Goal: Task Accomplishment & Management: Use online tool/utility

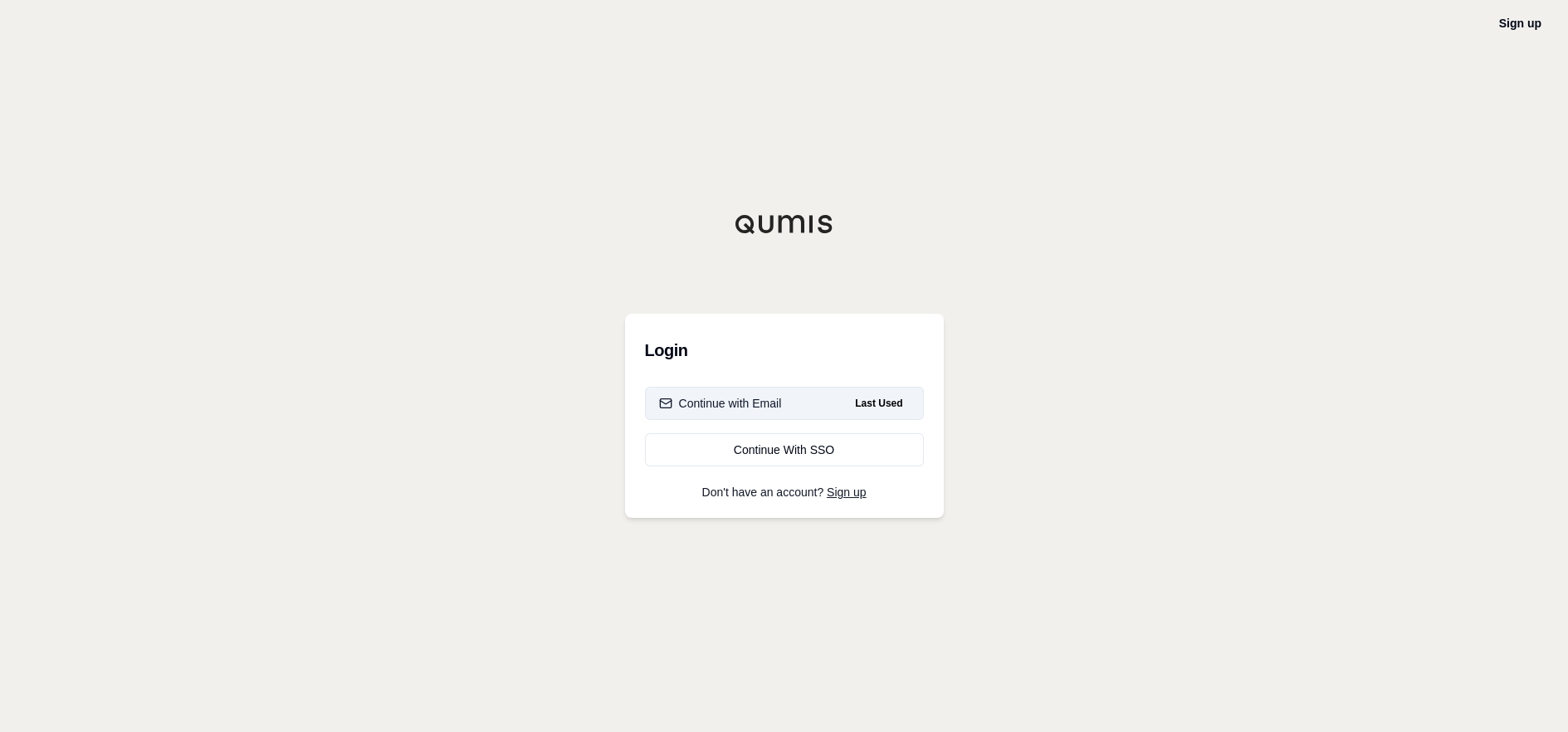
click at [841, 398] on button "Continue with Email Last Used" at bounding box center [784, 403] width 279 height 33
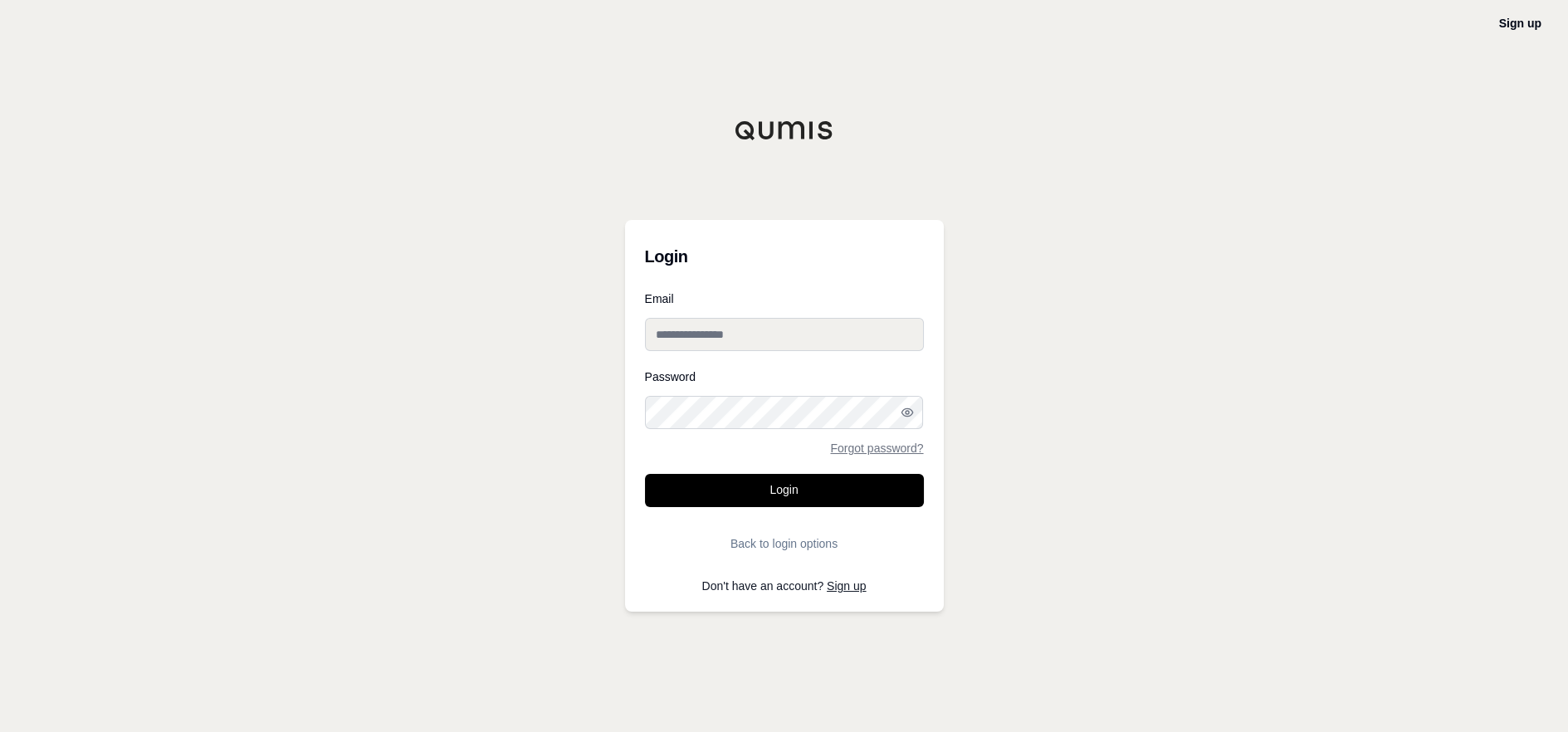
drag, startPoint x: 738, startPoint y: 337, endPoint x: 752, endPoint y: 337, distance: 14.0
click at [738, 337] on input "Email" at bounding box center [784, 333] width 279 height 33
type input "**********"
click at [645, 474] on button "Login" at bounding box center [784, 490] width 279 height 33
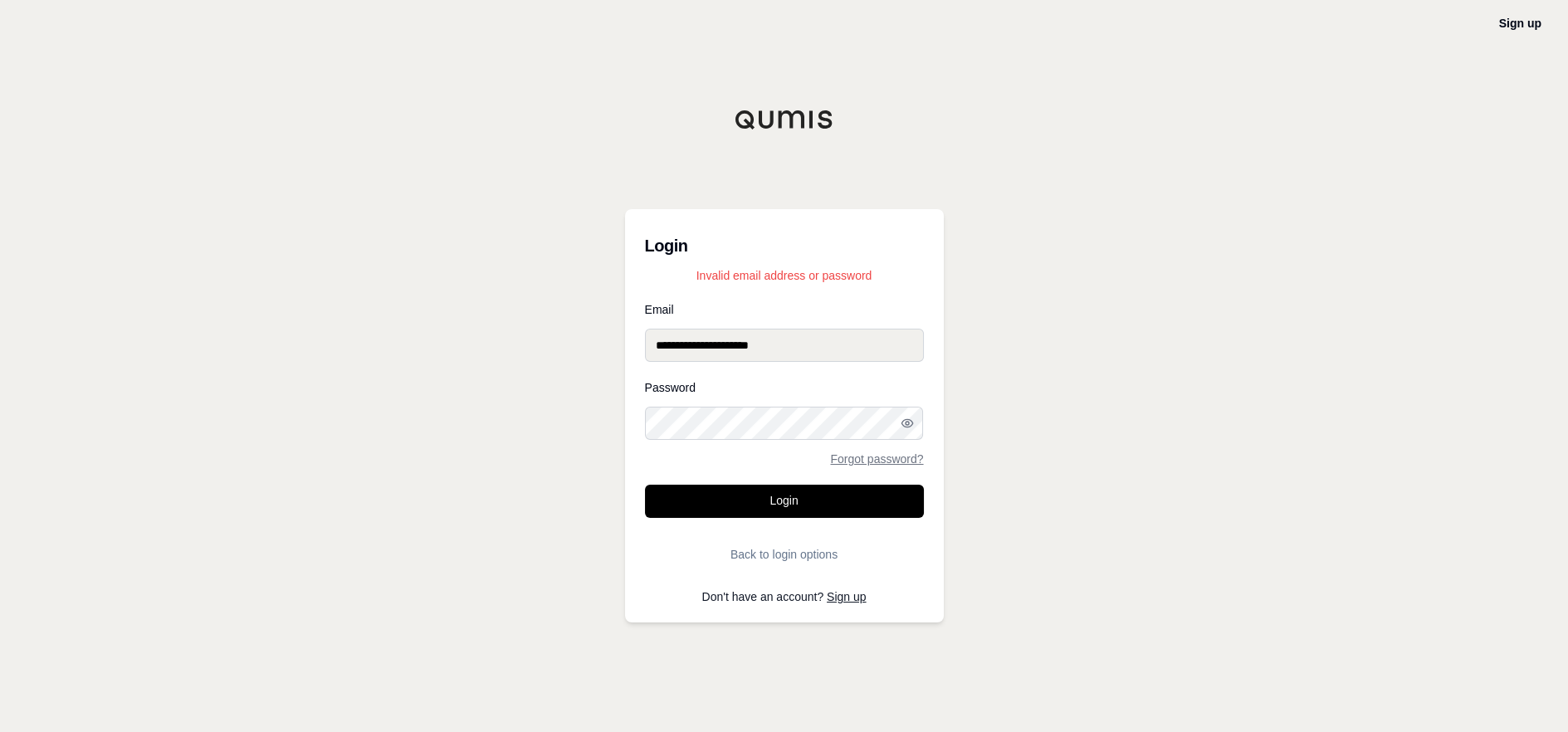
click at [645, 485] on button "Login" at bounding box center [784, 501] width 279 height 33
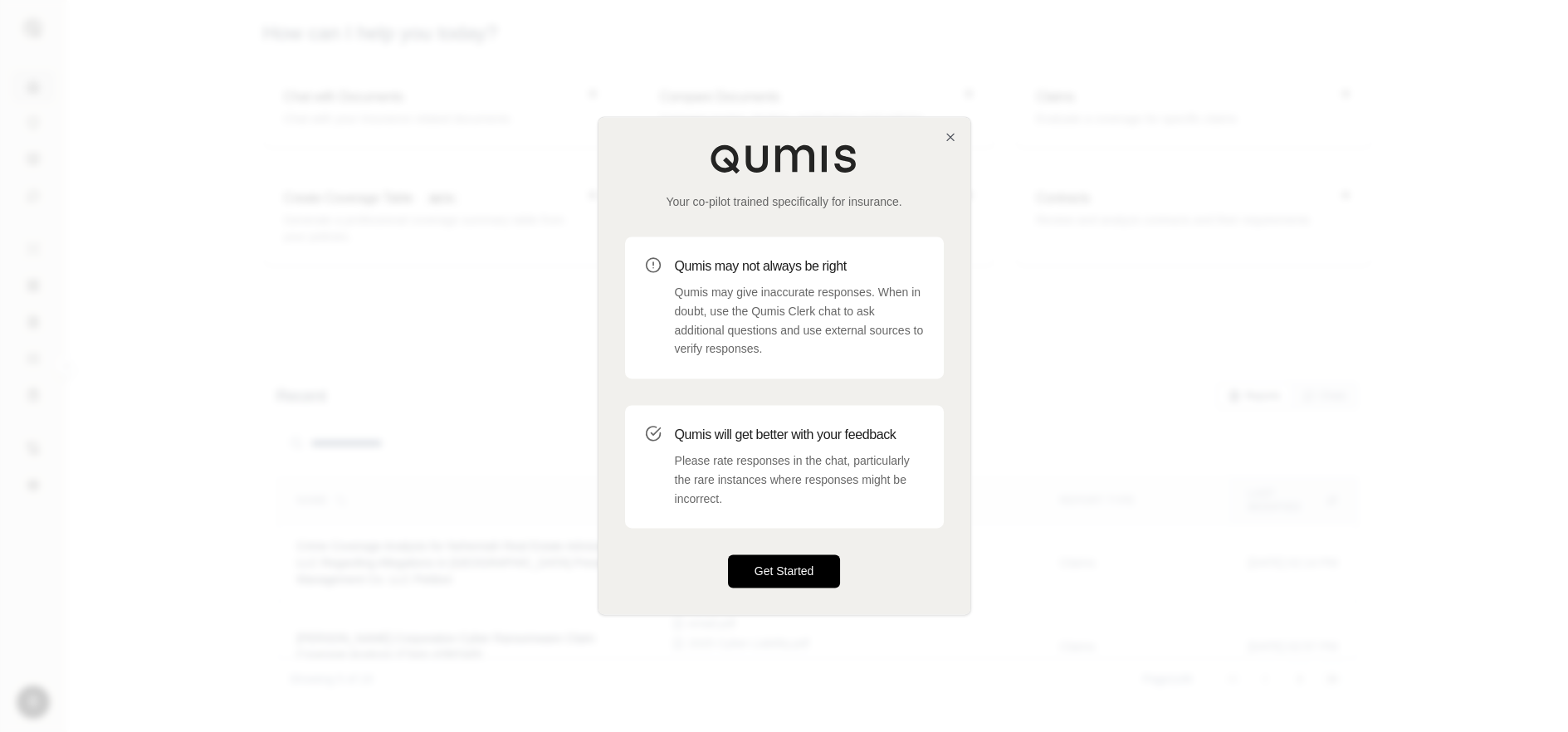
click at [801, 567] on button "Get Started" at bounding box center [785, 571] width 113 height 33
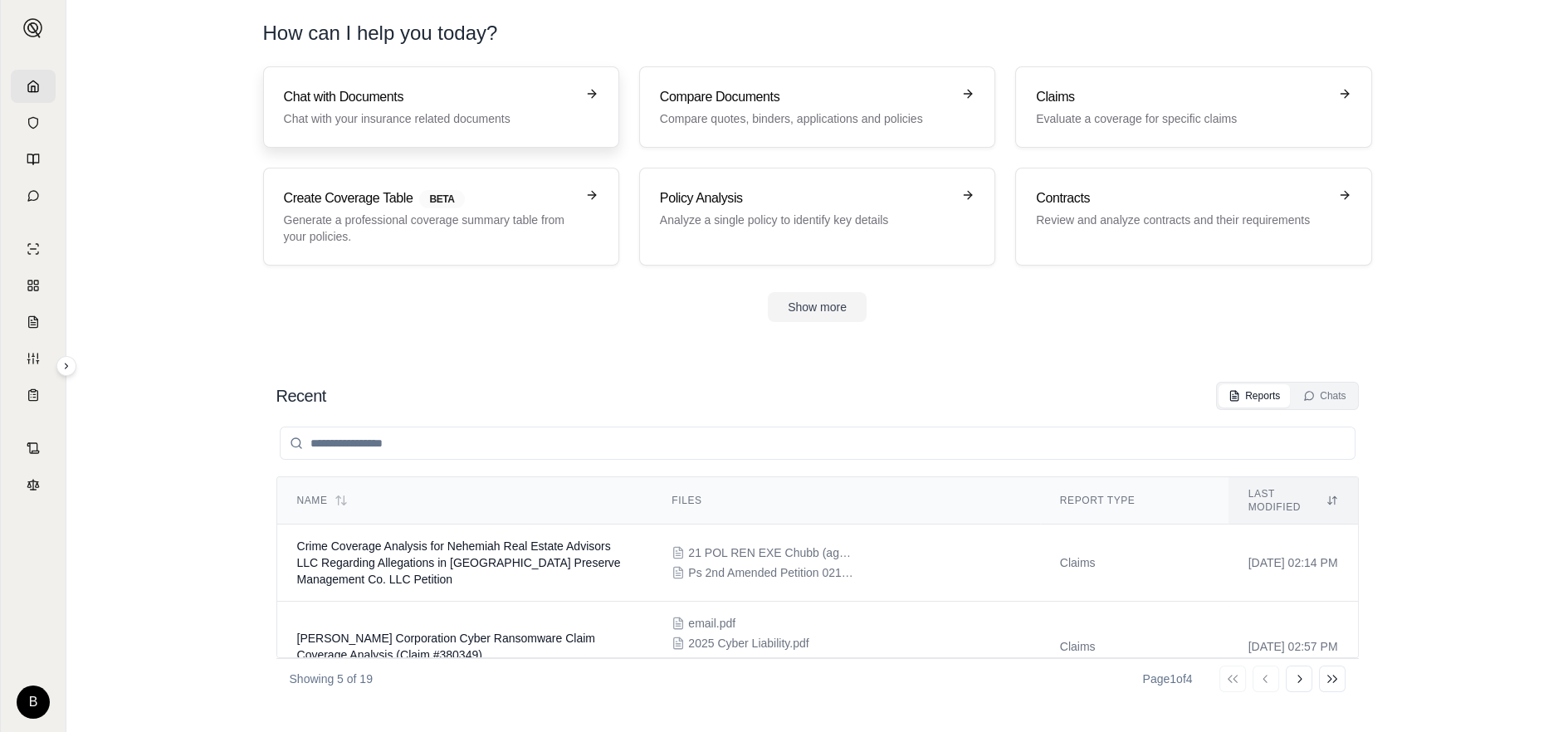
click at [465, 109] on div "Chat with Documents Chat with your insurance related documents" at bounding box center [429, 106] width 291 height 40
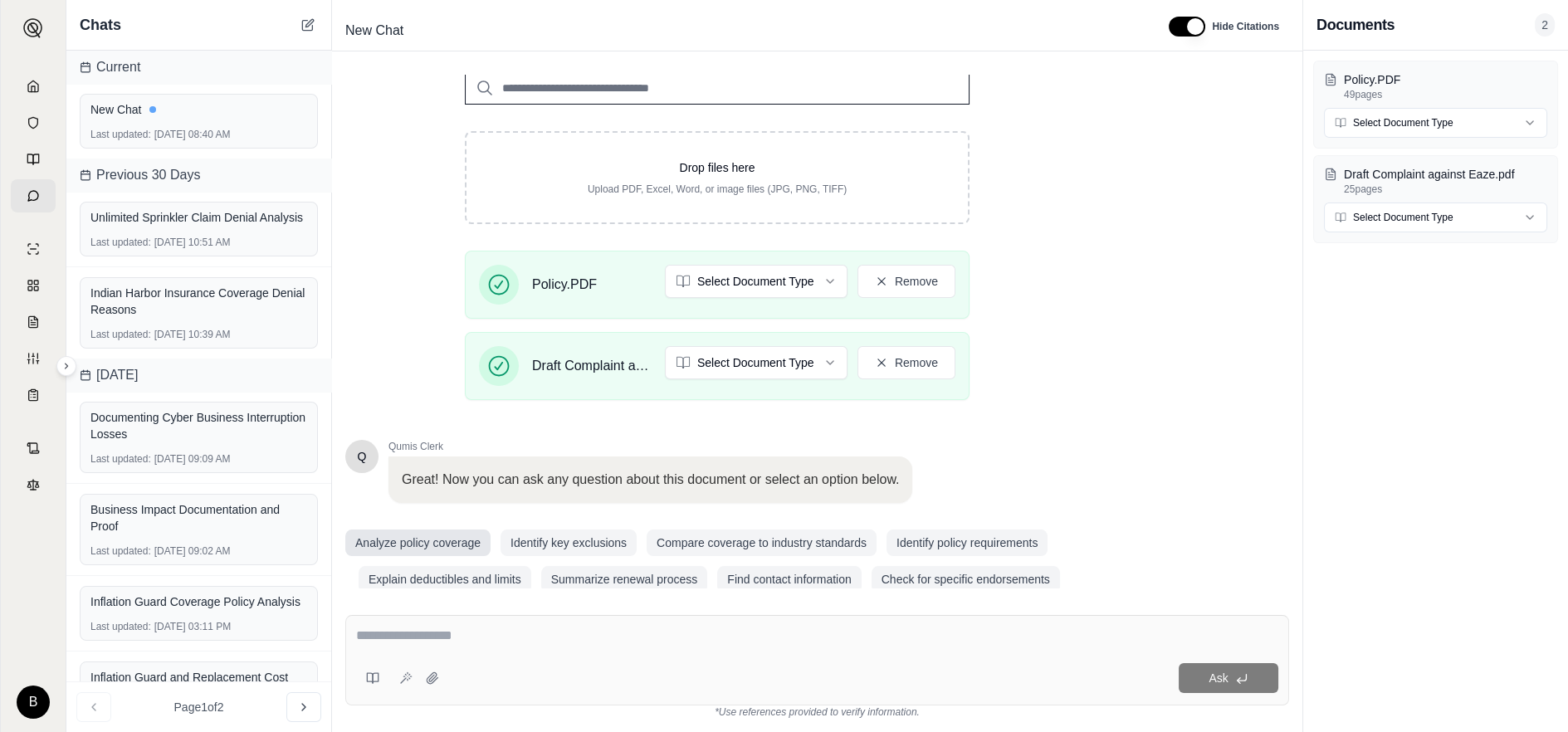
scroll to position [244, 0]
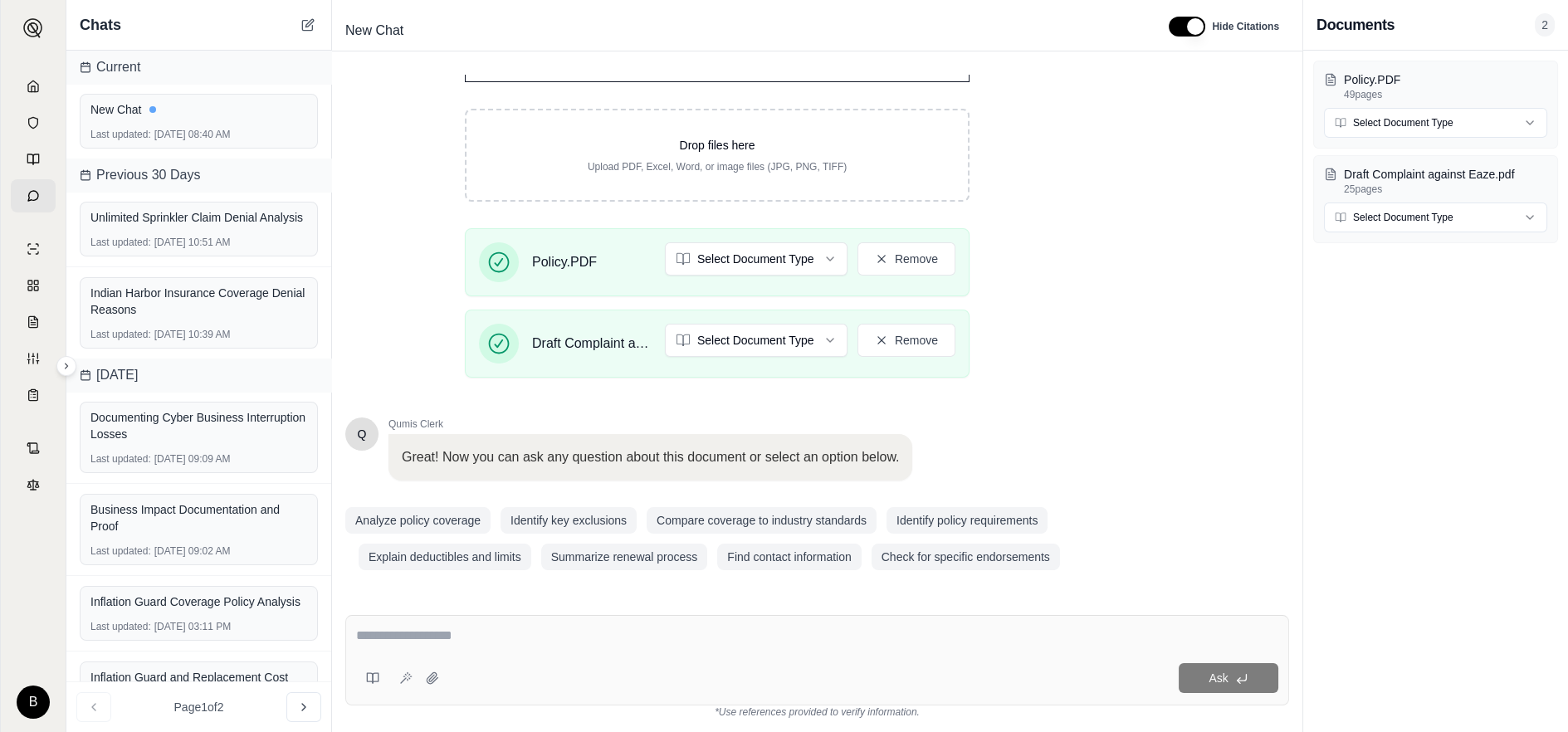
click at [373, 644] on textarea at bounding box center [817, 636] width 923 height 20
type textarea "**********"
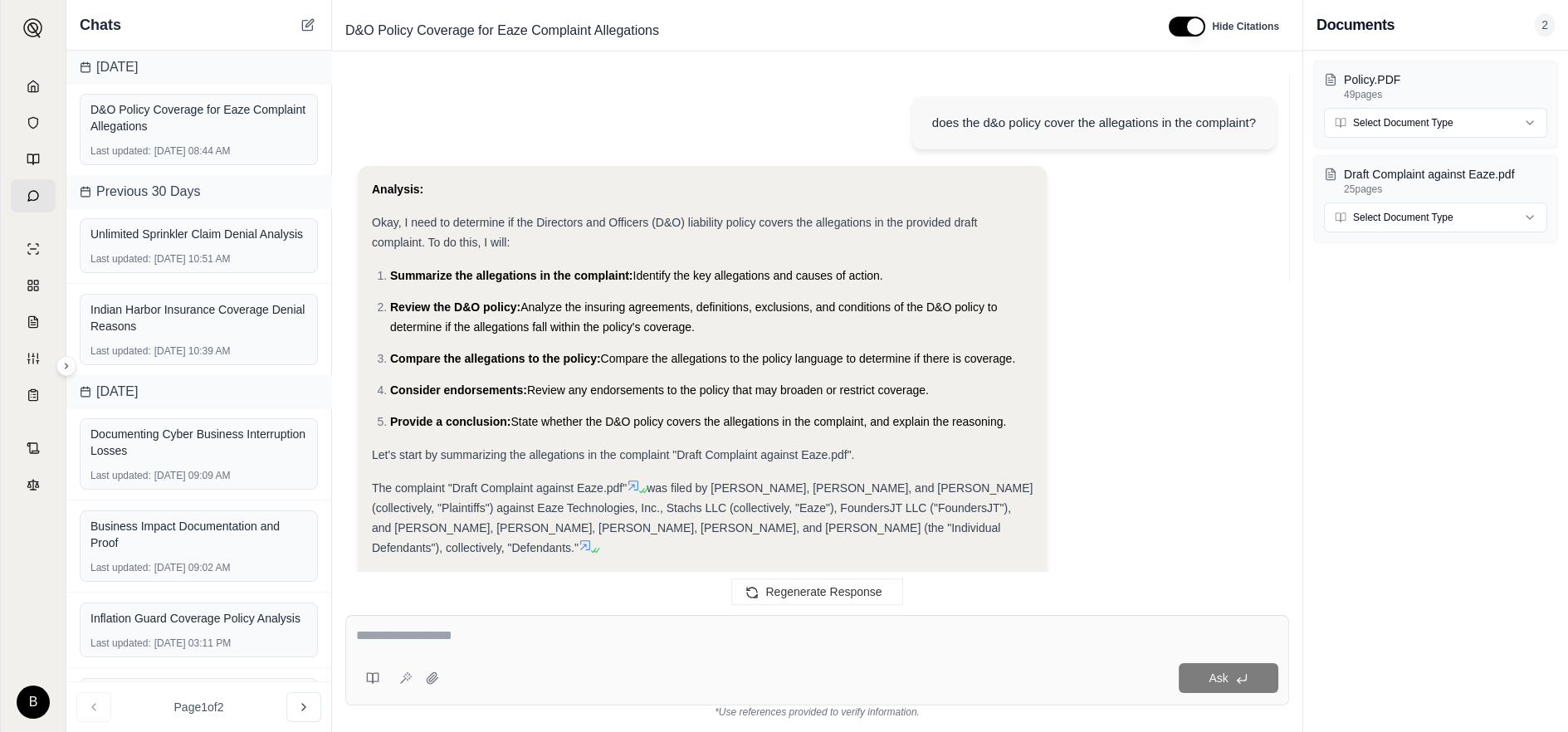
scroll to position [0, 0]
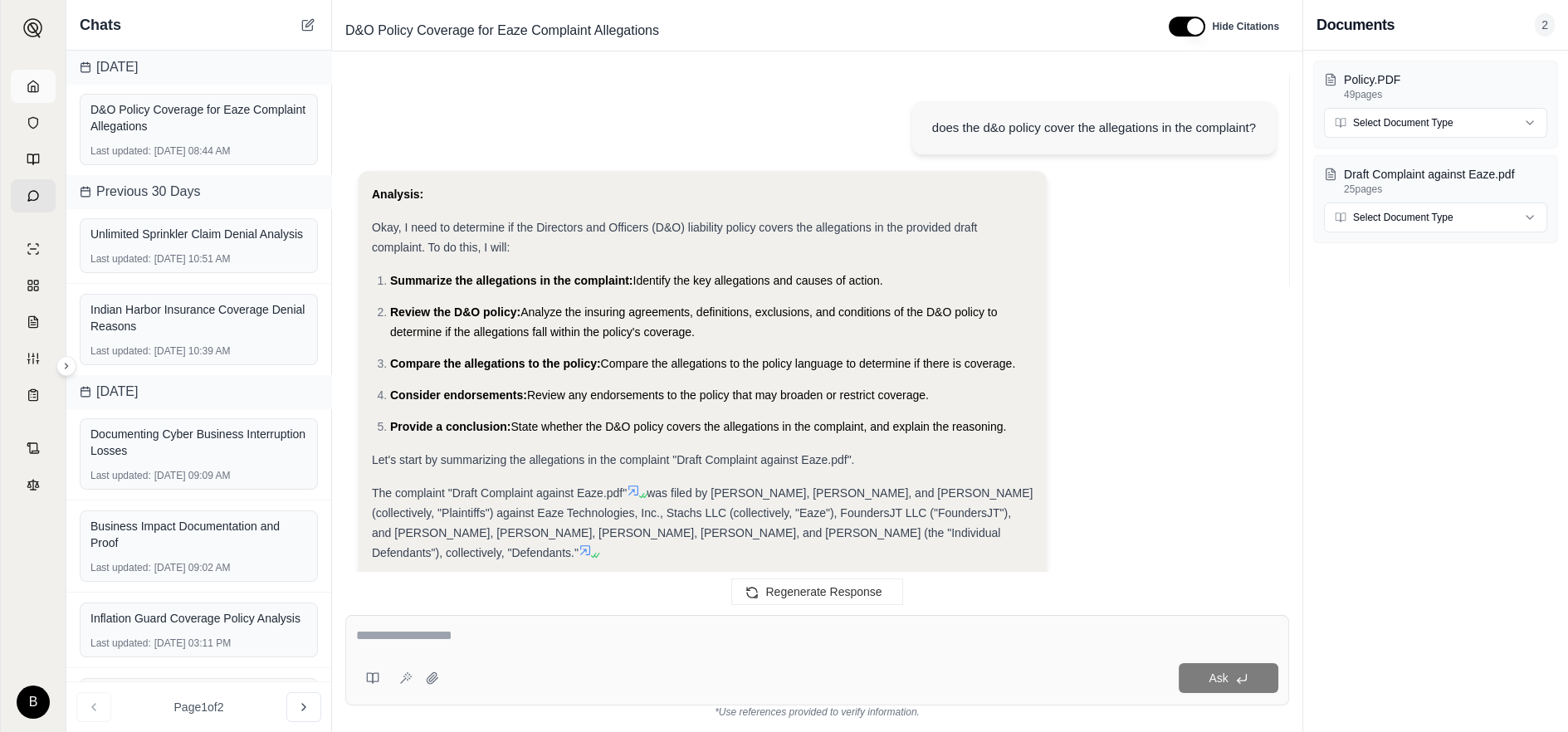
click at [31, 84] on icon at bounding box center [33, 86] width 14 height 14
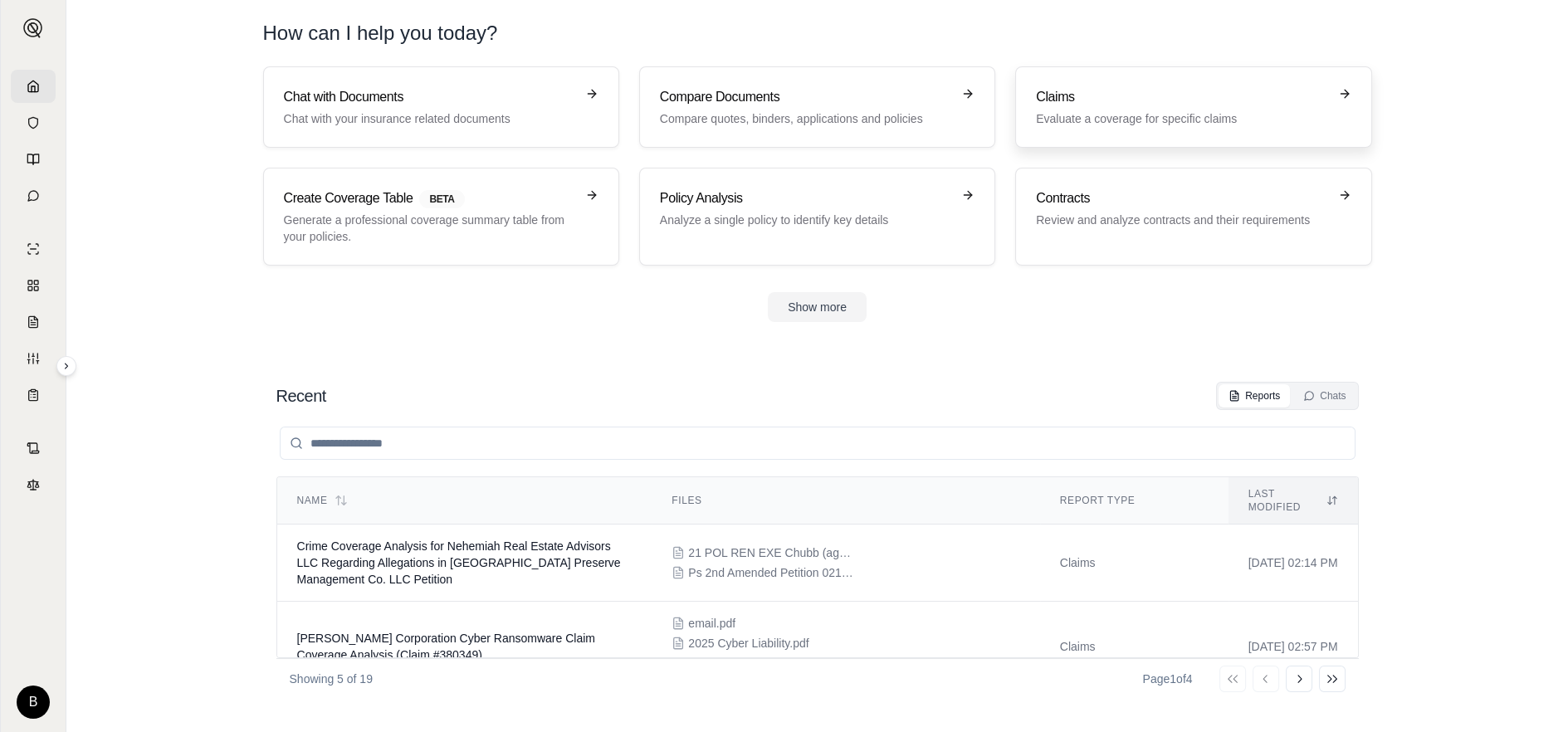
click at [1059, 112] on p "Evaluate a coverage for specific claims" at bounding box center [1181, 119] width 291 height 17
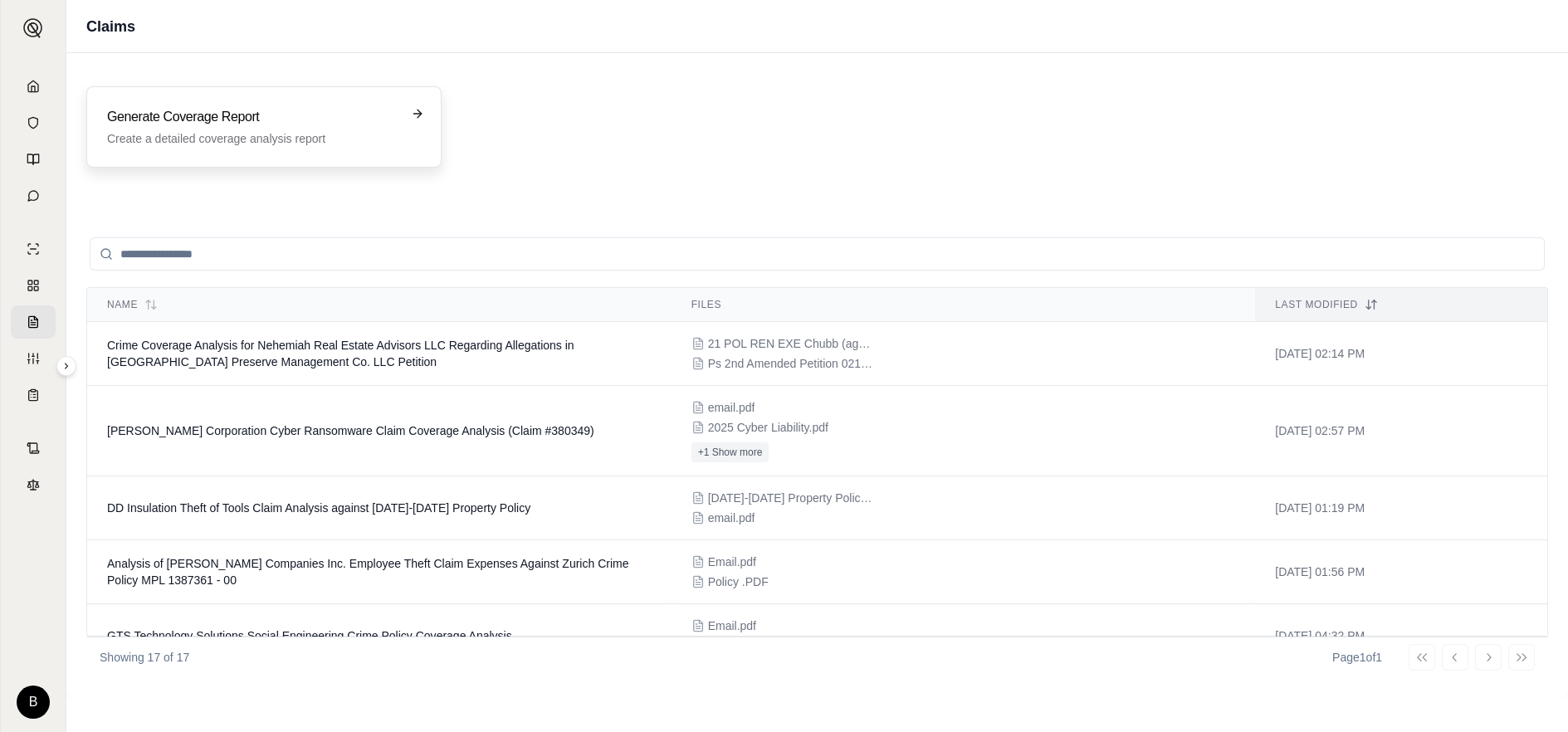
click at [220, 122] on h3 "Generate Coverage Report" at bounding box center [253, 117] width 291 height 20
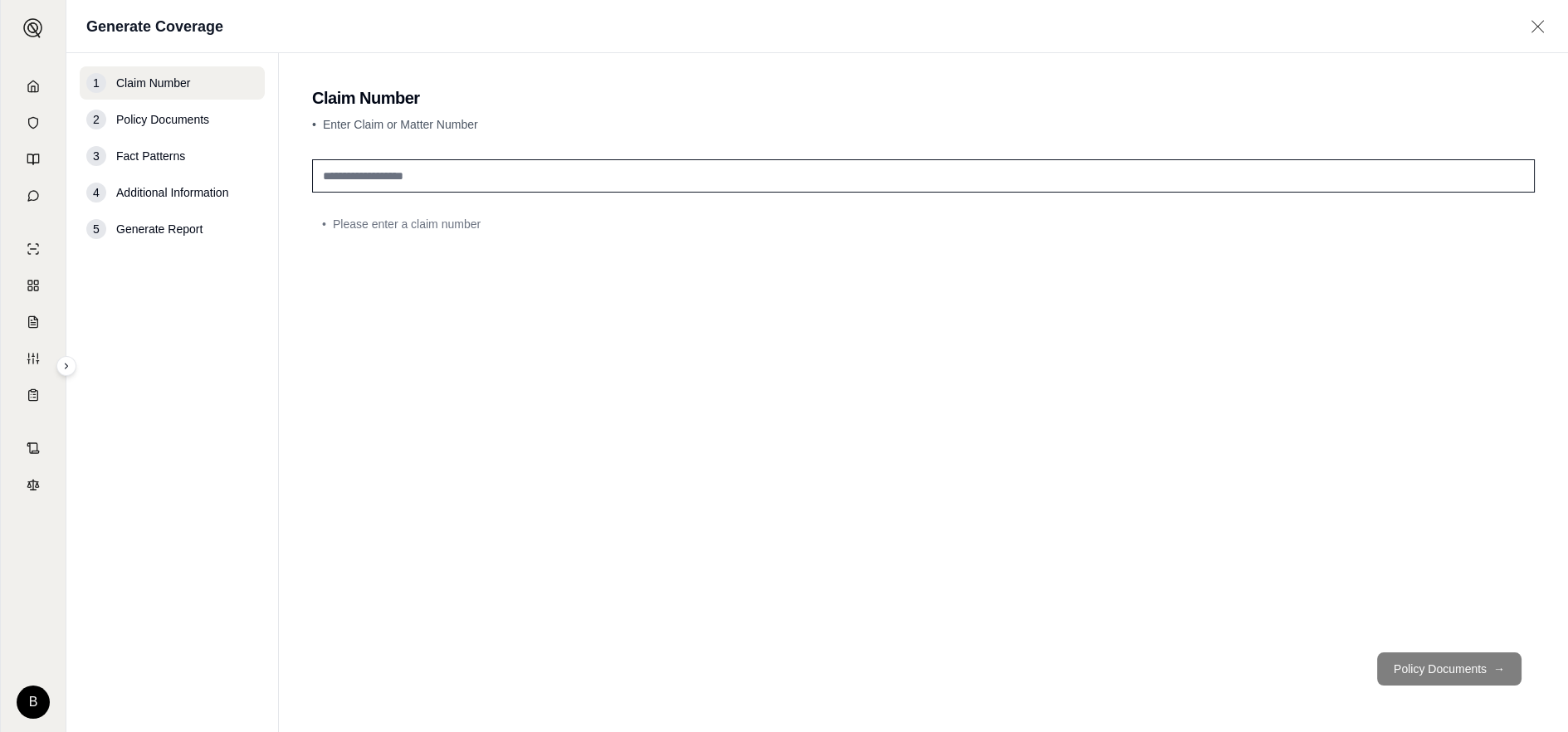
click at [395, 174] on input "text" at bounding box center [923, 176] width 1222 height 33
type input "**********"
click at [1429, 665] on button "Policy Documents →" at bounding box center [1449, 668] width 144 height 33
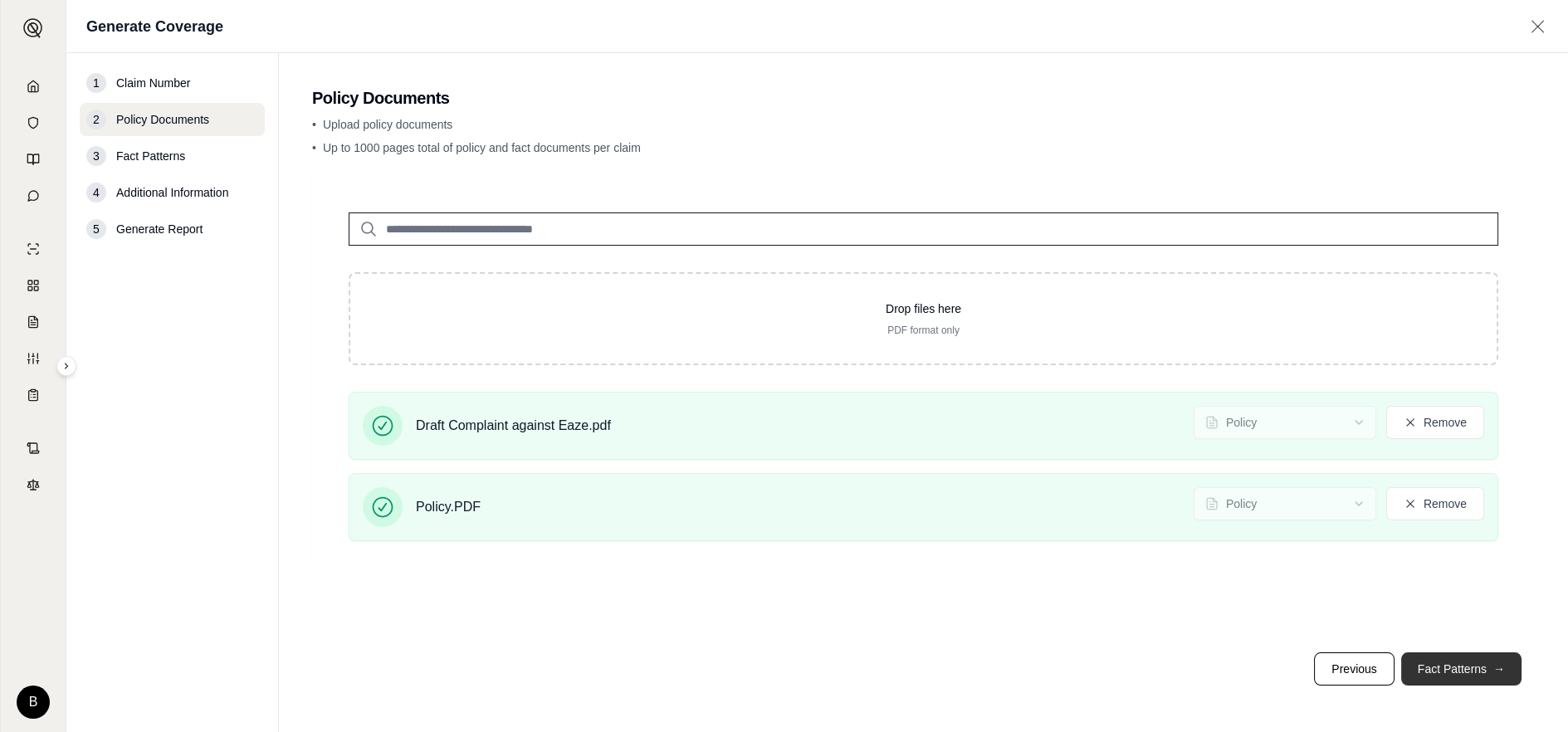
click at [1429, 662] on button "Fact Patterns →" at bounding box center [1461, 668] width 120 height 33
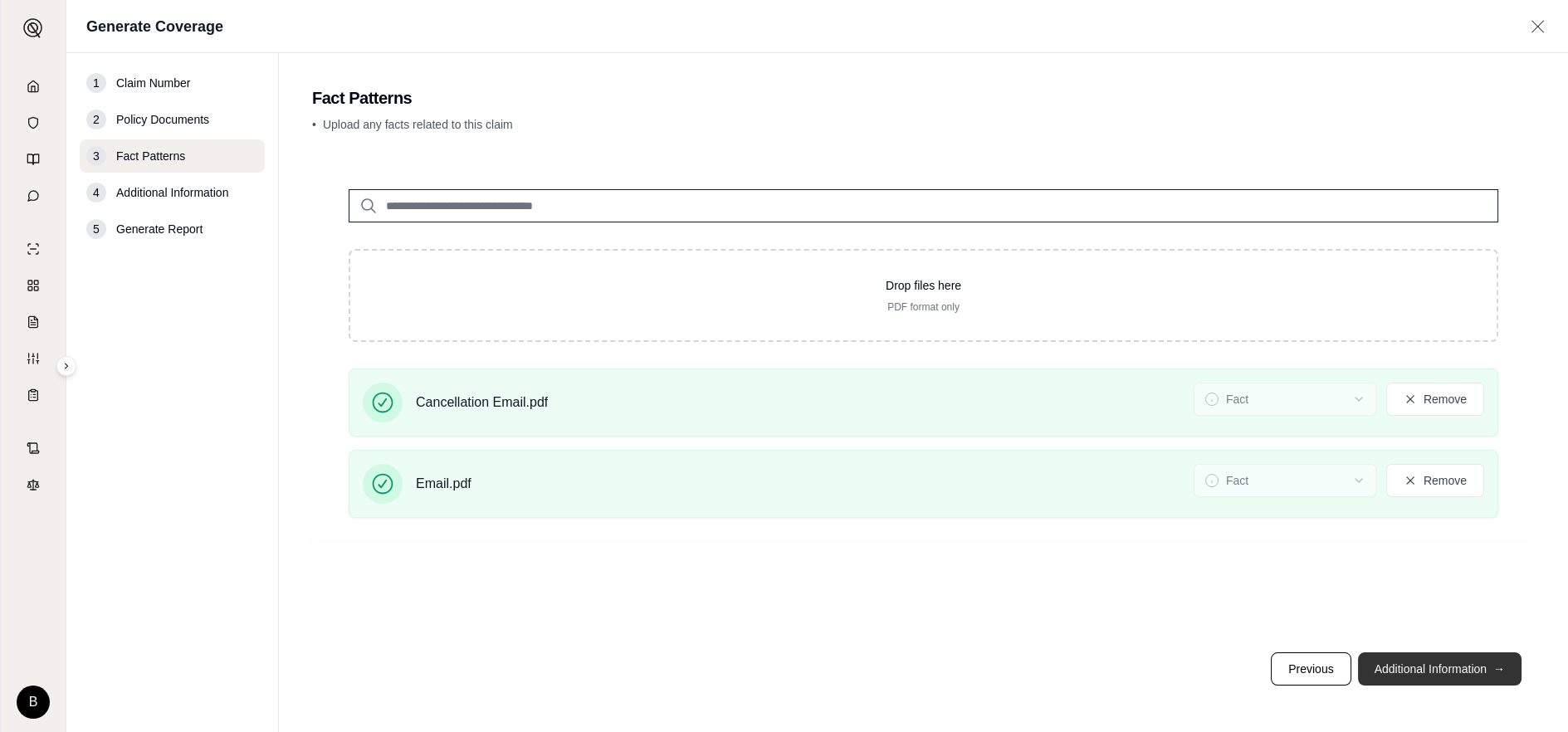
click at [1439, 662] on button "Additional Information →" at bounding box center [1440, 668] width 164 height 33
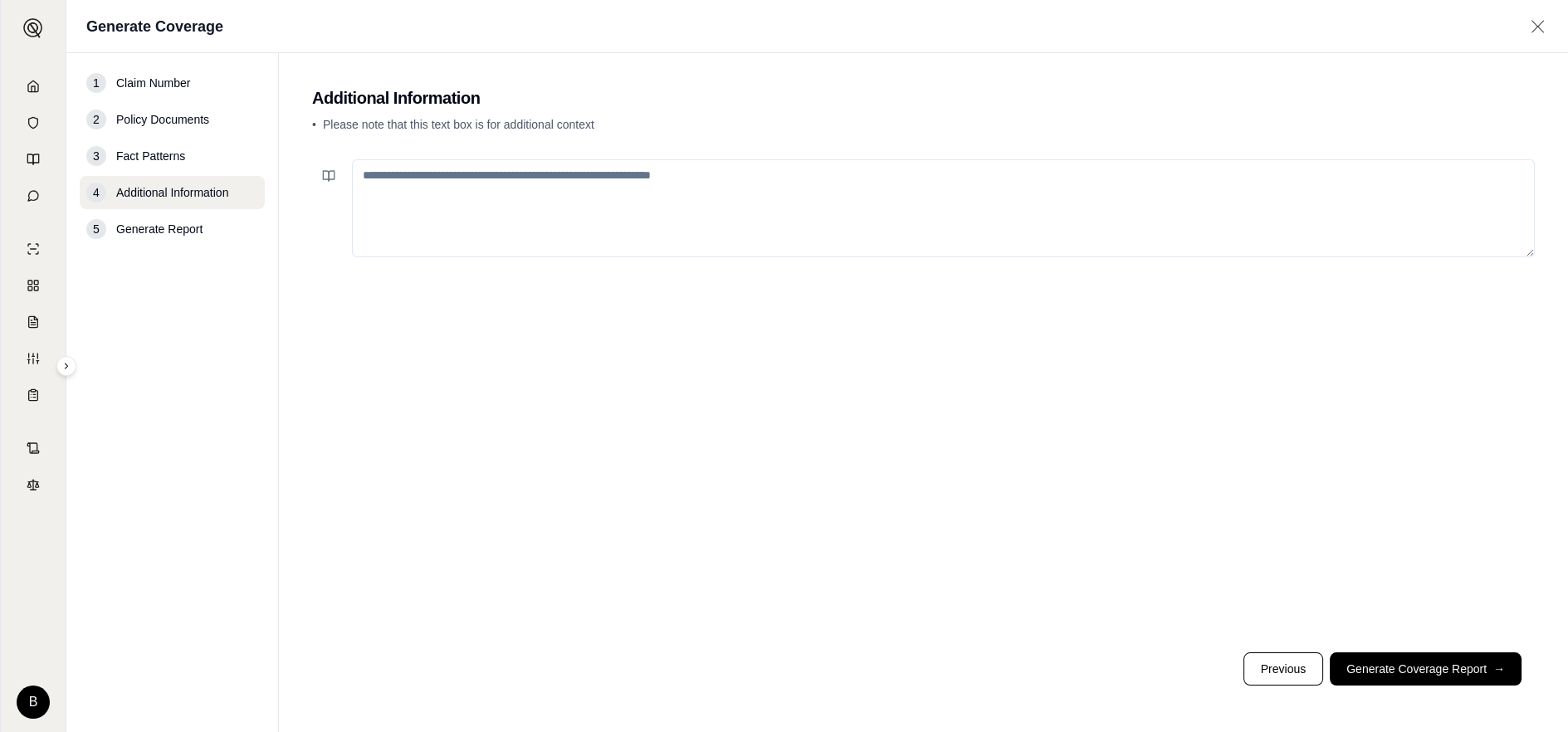
click at [404, 193] on textarea at bounding box center [944, 209] width 1183 height 98
click at [1405, 666] on button "Generate Coverage Report →" at bounding box center [1425, 668] width 192 height 33
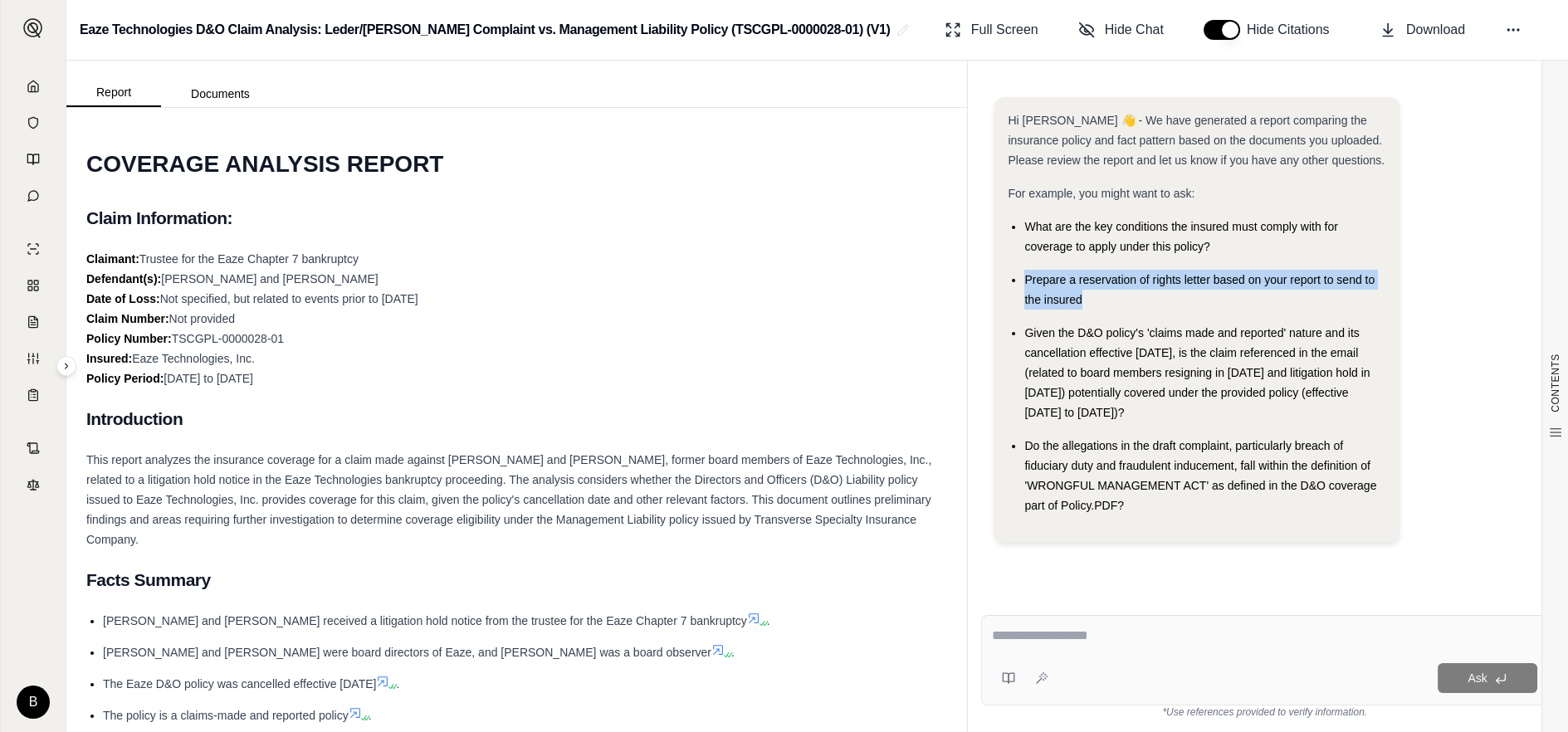
drag, startPoint x: 1023, startPoint y: 279, endPoint x: 1085, endPoint y: 300, distance: 65.5
click at [1085, 300] on ul "What are the key conditions the insured must comply with for coverage to apply …" at bounding box center [1197, 366] width 378 height 299
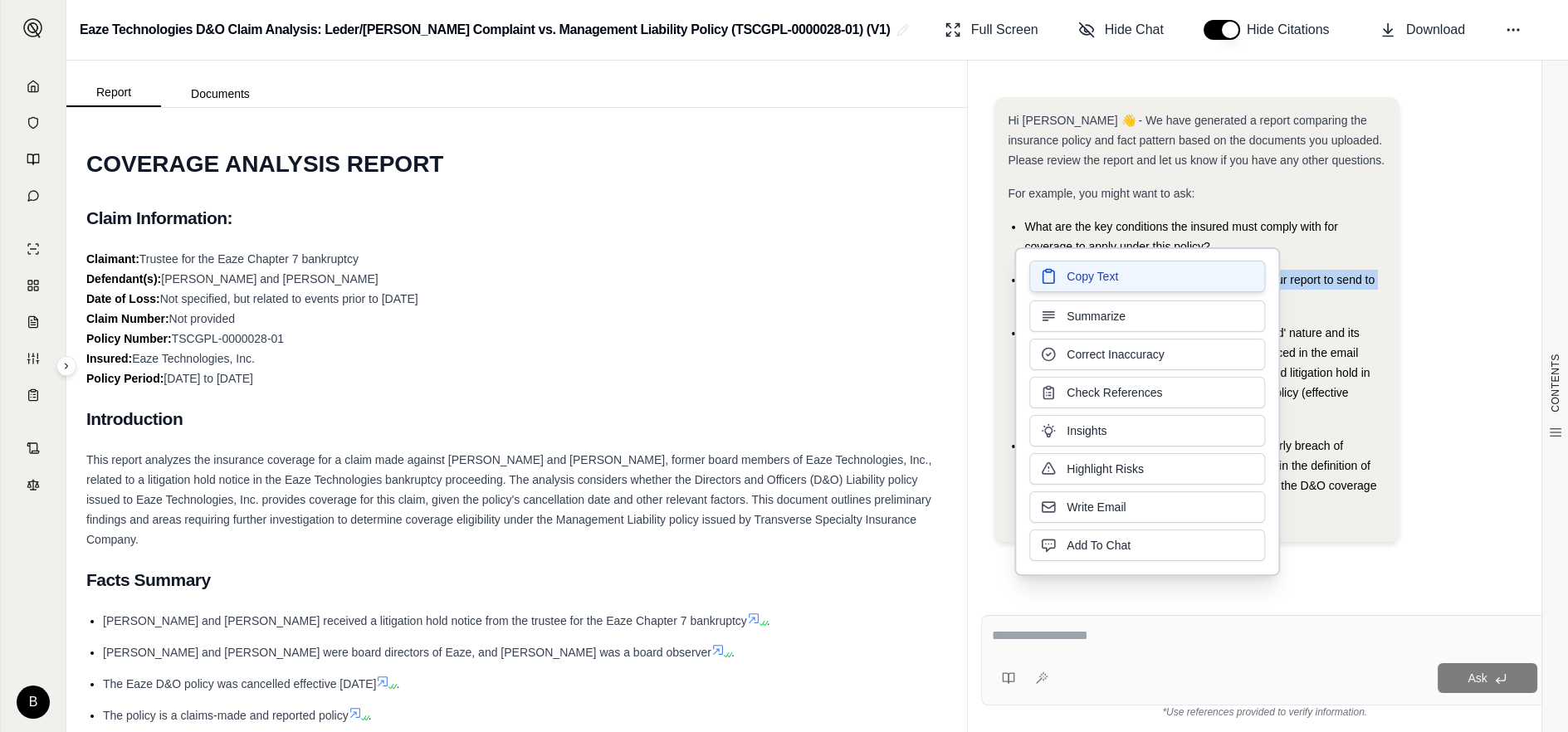
click at [1081, 273] on span "Copy Text" at bounding box center [1092, 276] width 52 height 17
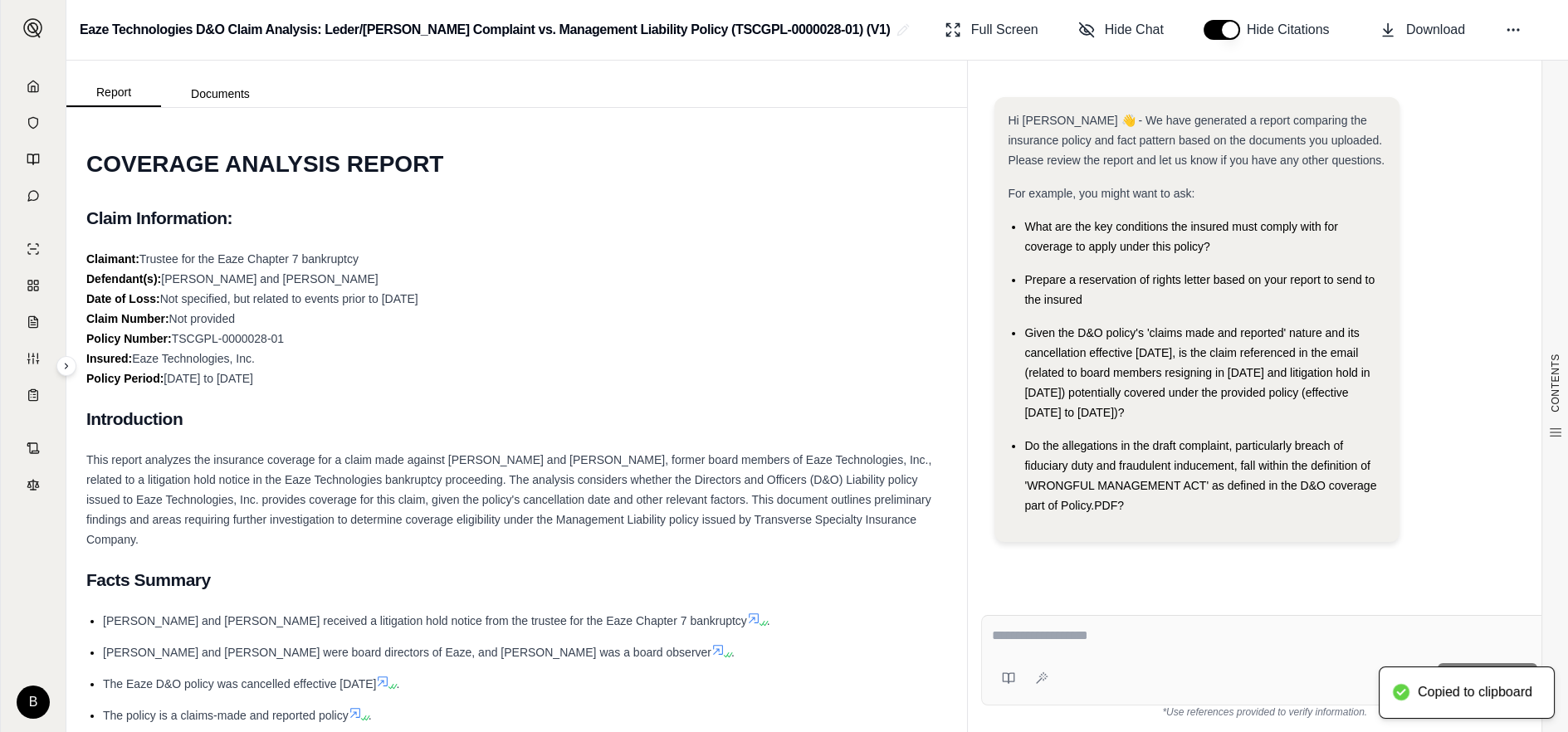
click at [1056, 658] on div "Ask" at bounding box center [1264, 659] width 567 height 90
paste textarea "**********"
type textarea "**********"
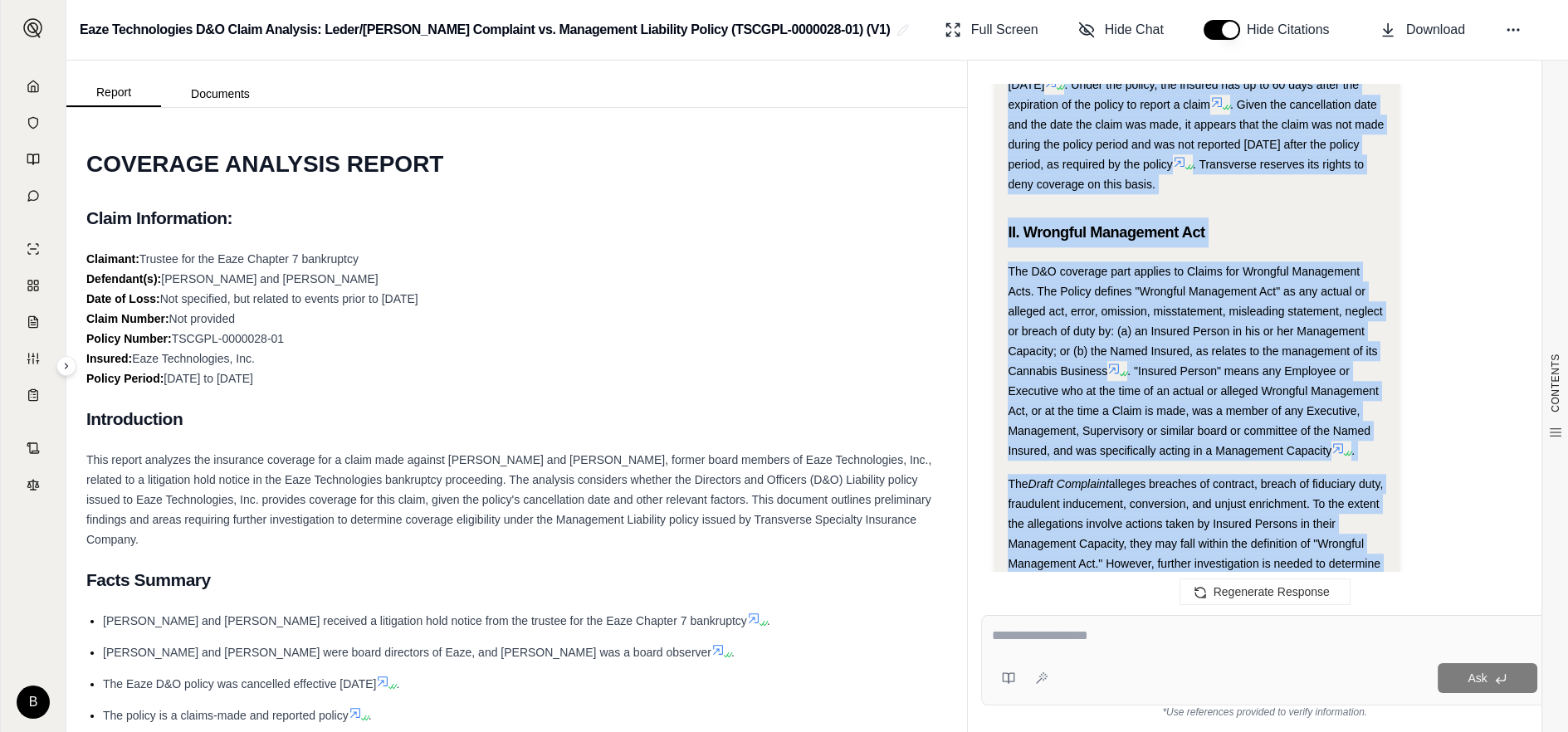
scroll to position [3189, 0]
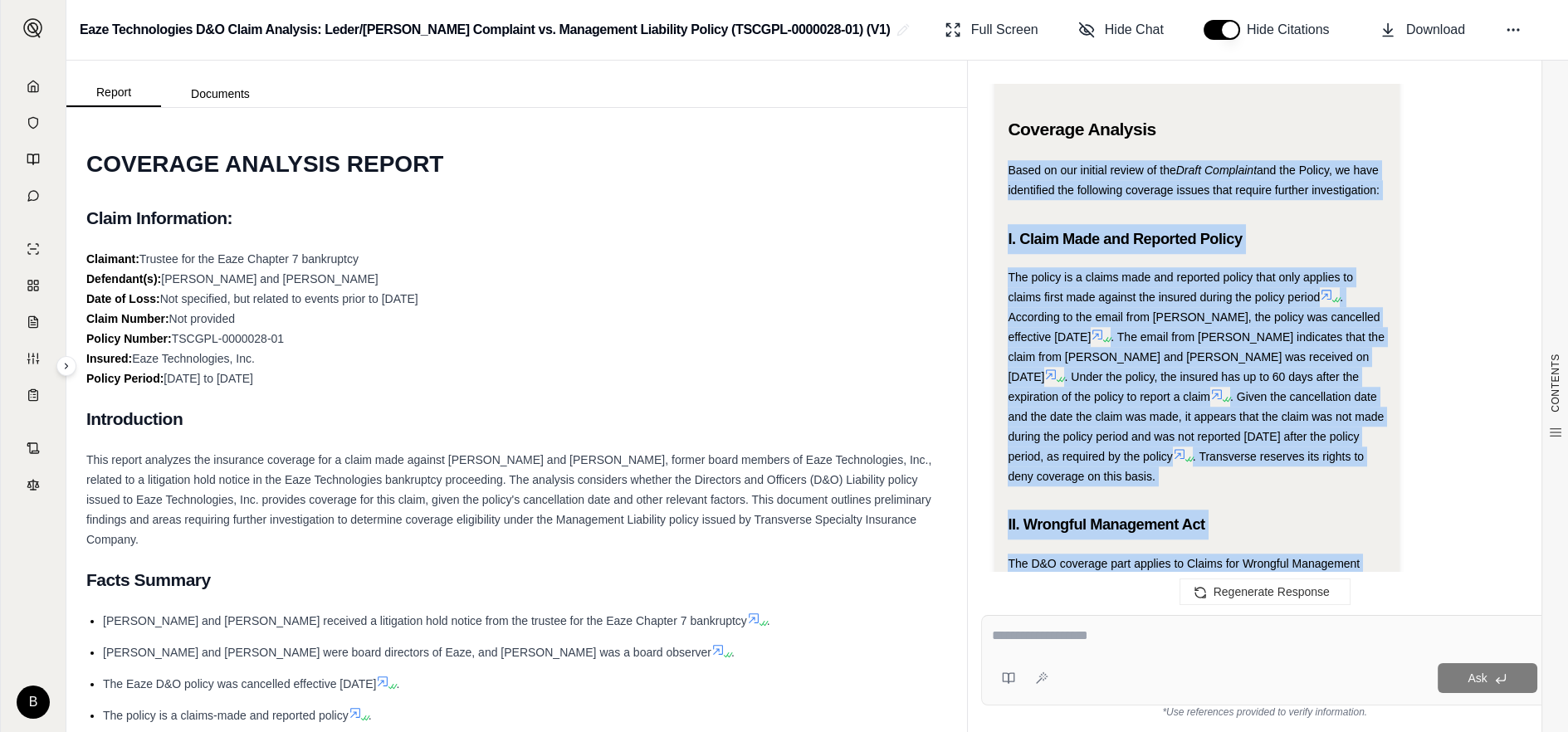
drag, startPoint x: 1080, startPoint y: 448, endPoint x: 1005, endPoint y: 168, distance: 289.9
click at [1005, 168] on div "Analysis: Okay, I need to prepare a reservation of rights letter based on the c…" at bounding box center [1196, 561] width 405 height 6186
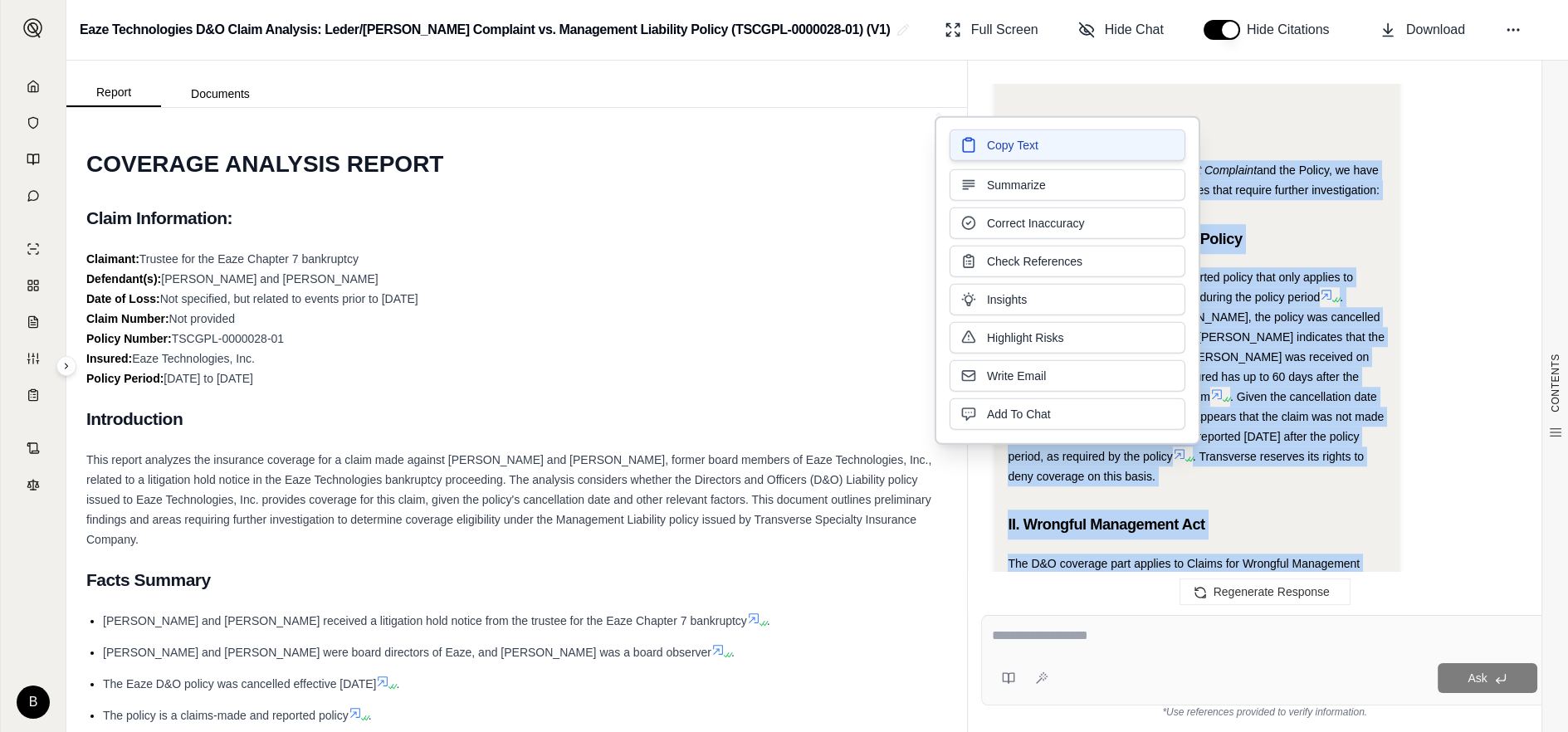
click at [1003, 145] on span "Copy Text" at bounding box center [1012, 145] width 52 height 17
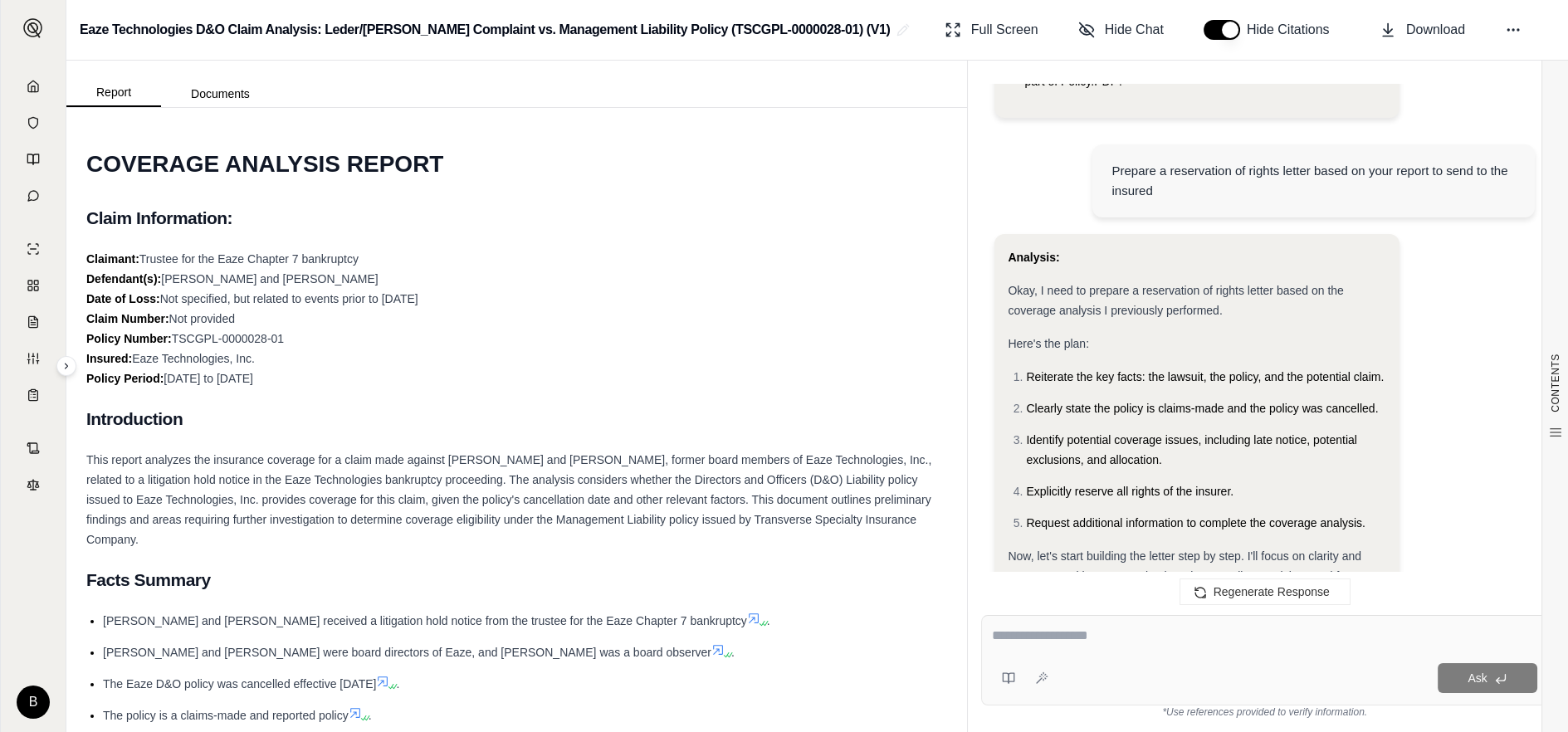
scroll to position [0, 0]
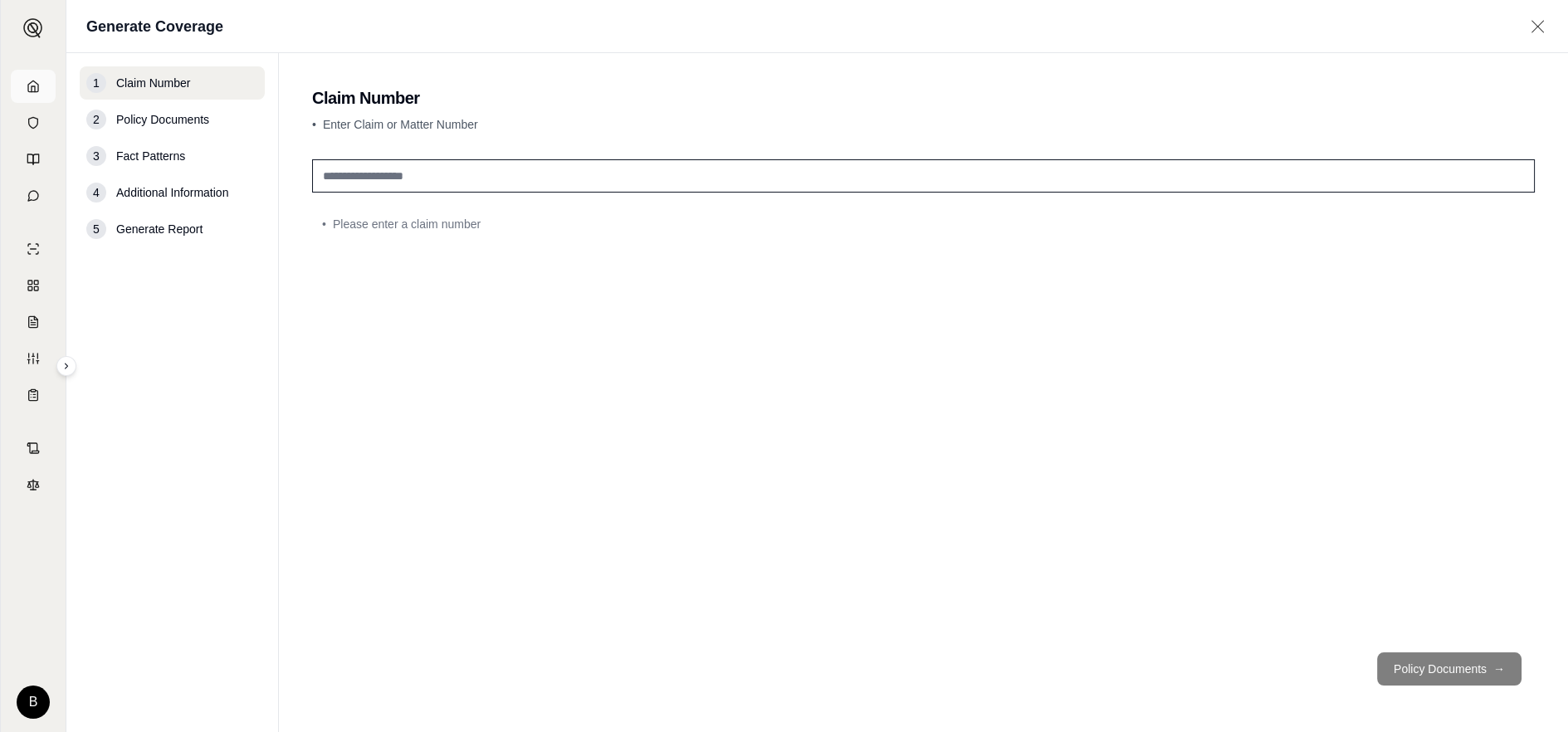
click at [31, 84] on icon at bounding box center [33, 86] width 14 height 14
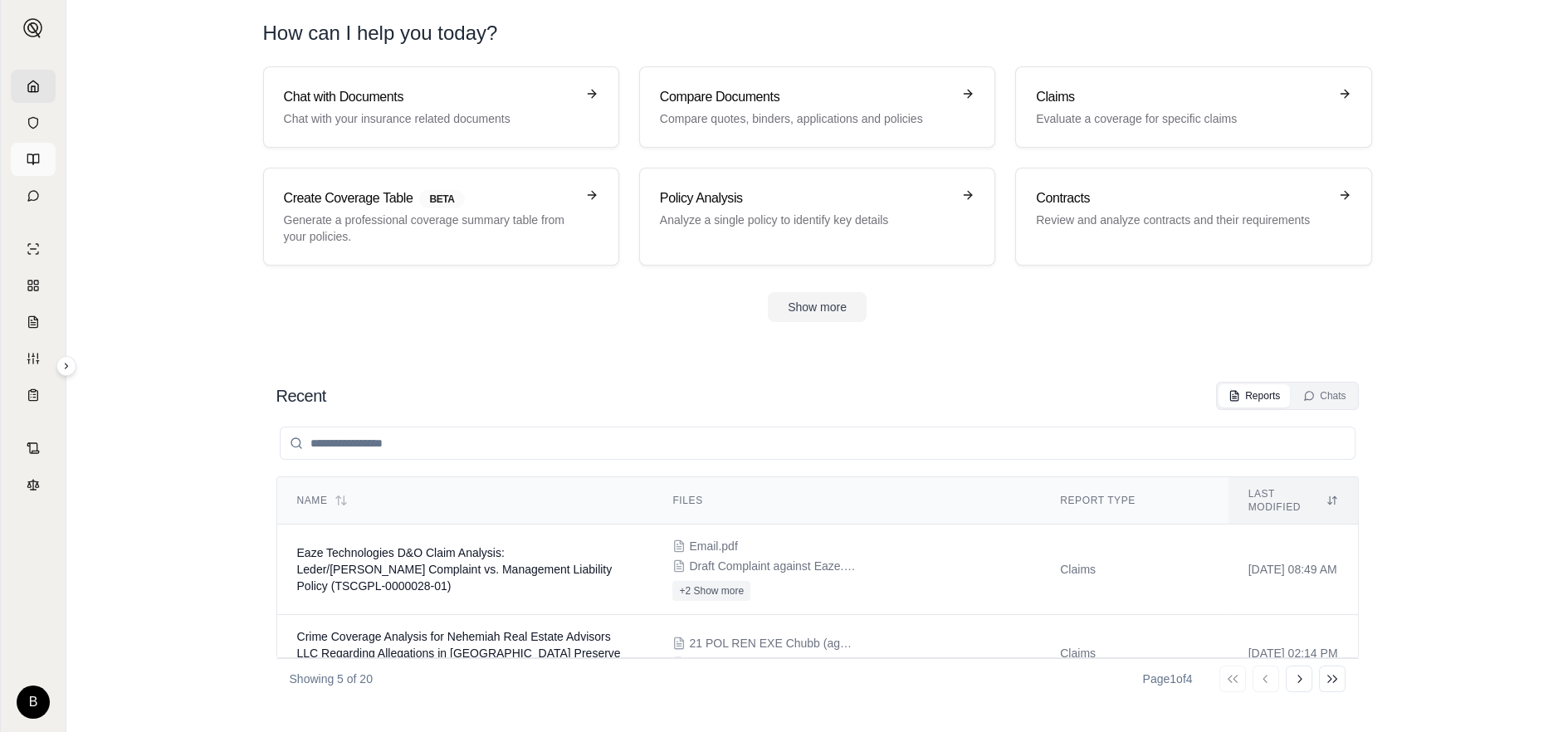
click at [32, 157] on icon at bounding box center [33, 160] width 14 height 14
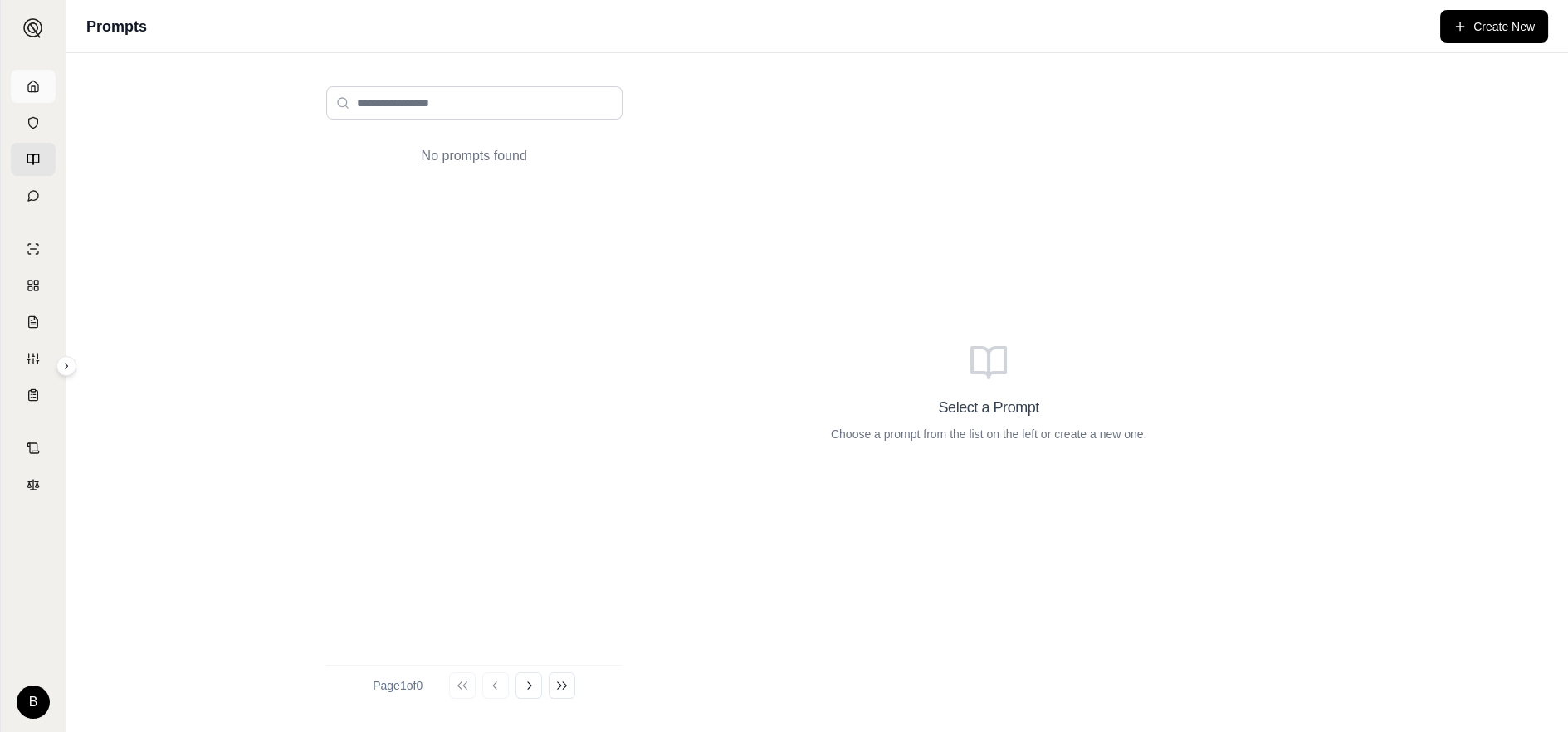
click at [35, 82] on icon at bounding box center [33, 86] width 14 height 14
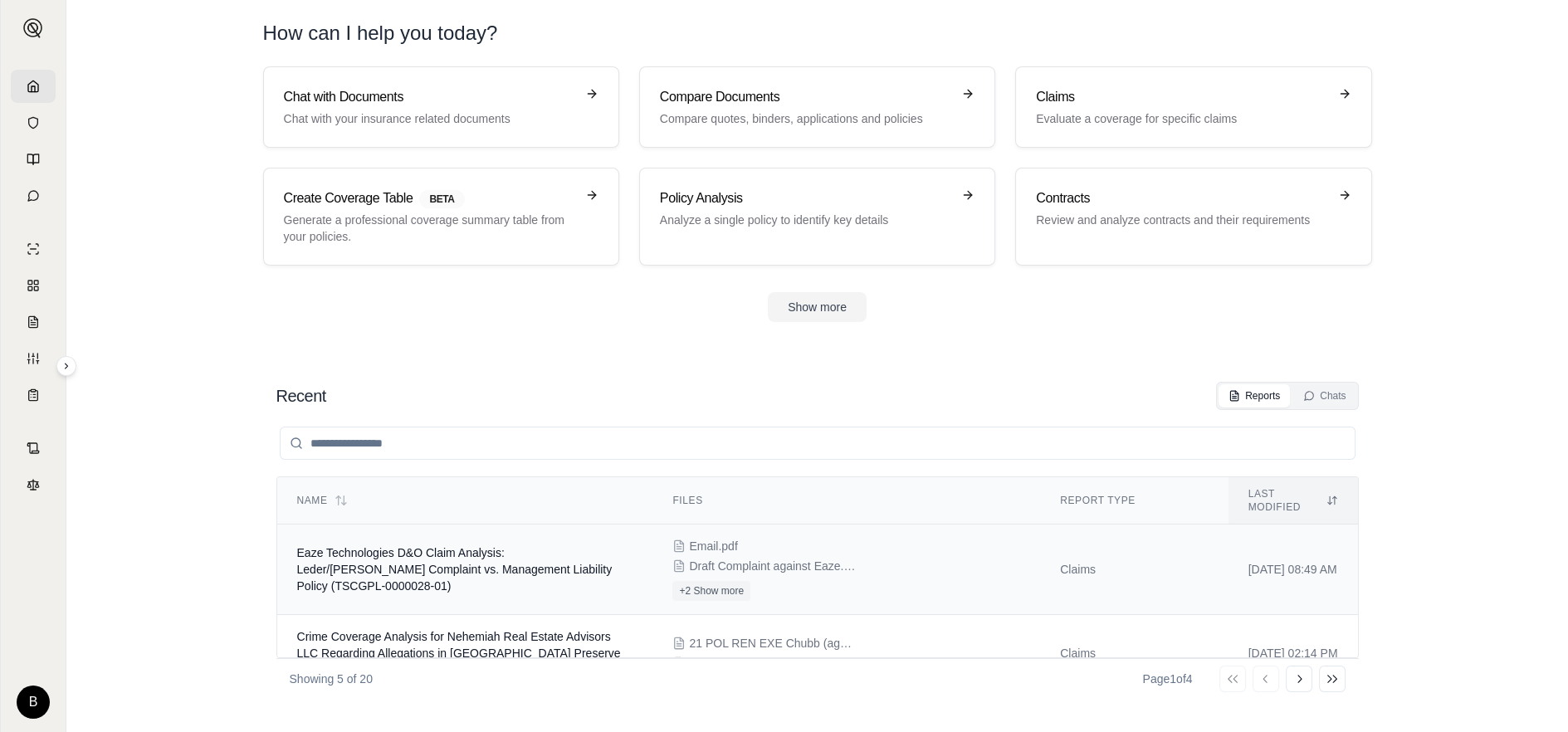
click at [392, 549] on span "Eaze Technologies D&O Claim Analysis: Leder/[PERSON_NAME] Complaint vs. Managem…" at bounding box center [455, 568] width 315 height 46
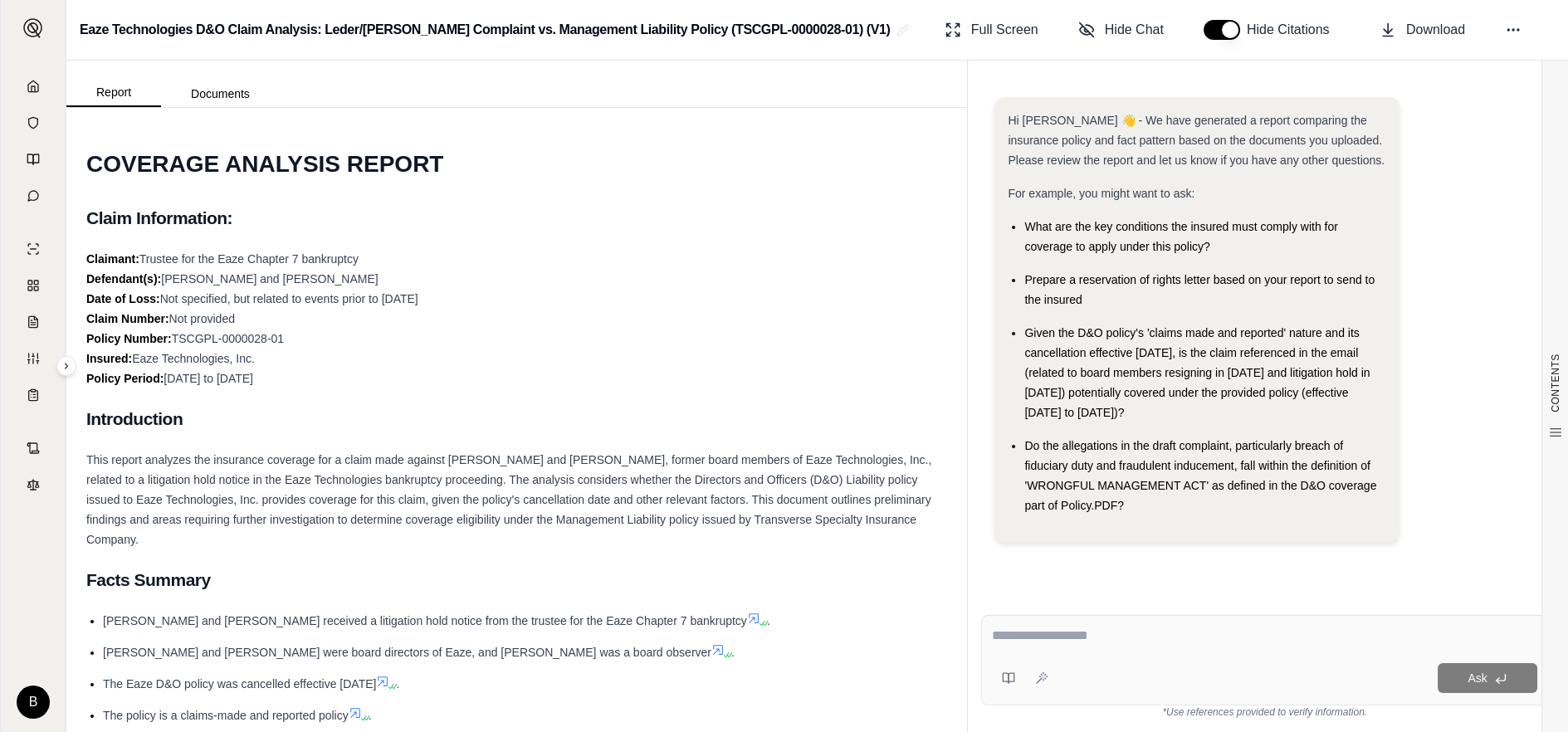
drag, startPoint x: 1028, startPoint y: 333, endPoint x: 1206, endPoint y: 403, distance: 191.3
click at [1206, 403] on div "Given the D&O policy's 'claims made and reported' nature and its cancellation e…" at bounding box center [1205, 372] width 362 height 100
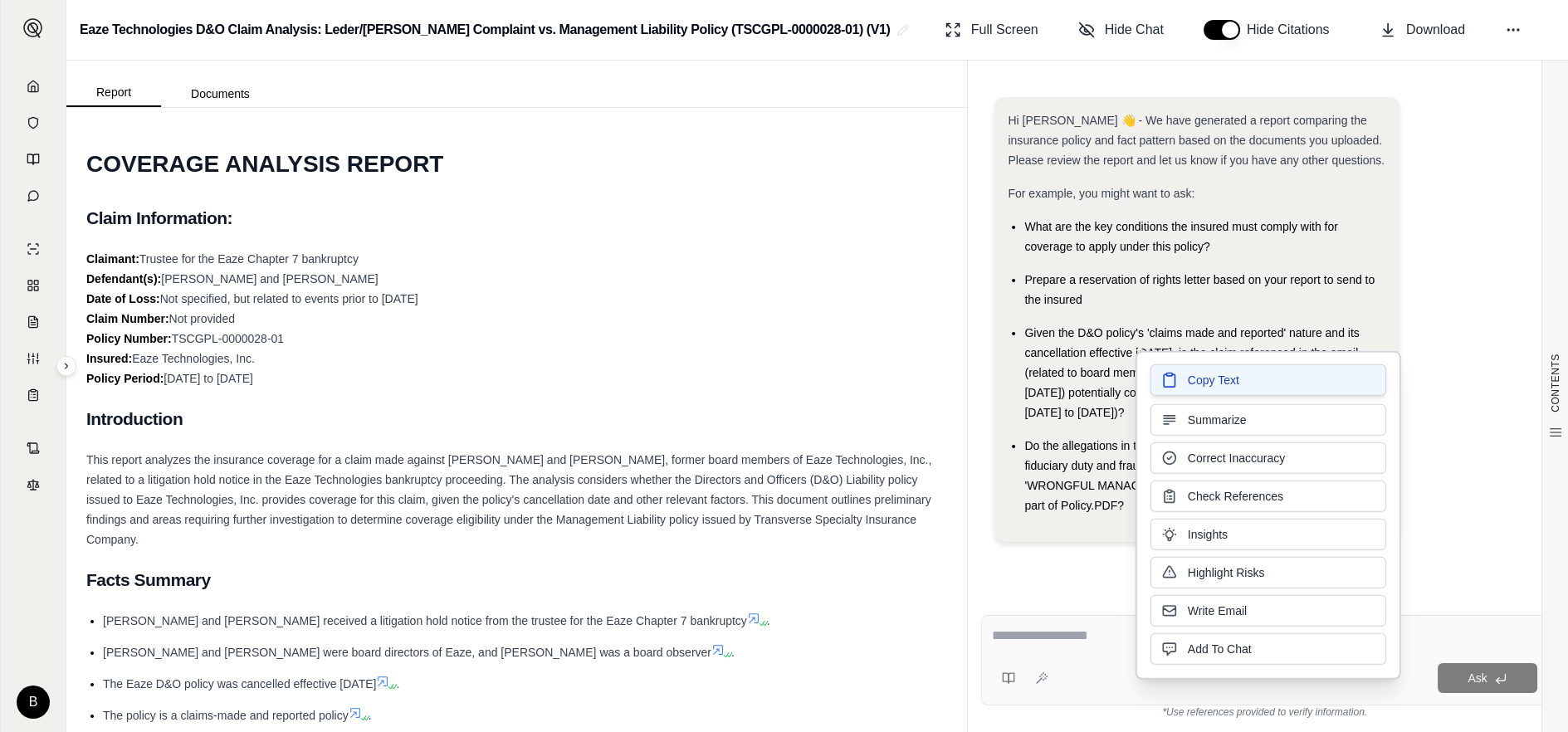
click at [1217, 375] on span "Copy Text" at bounding box center [1213, 380] width 52 height 17
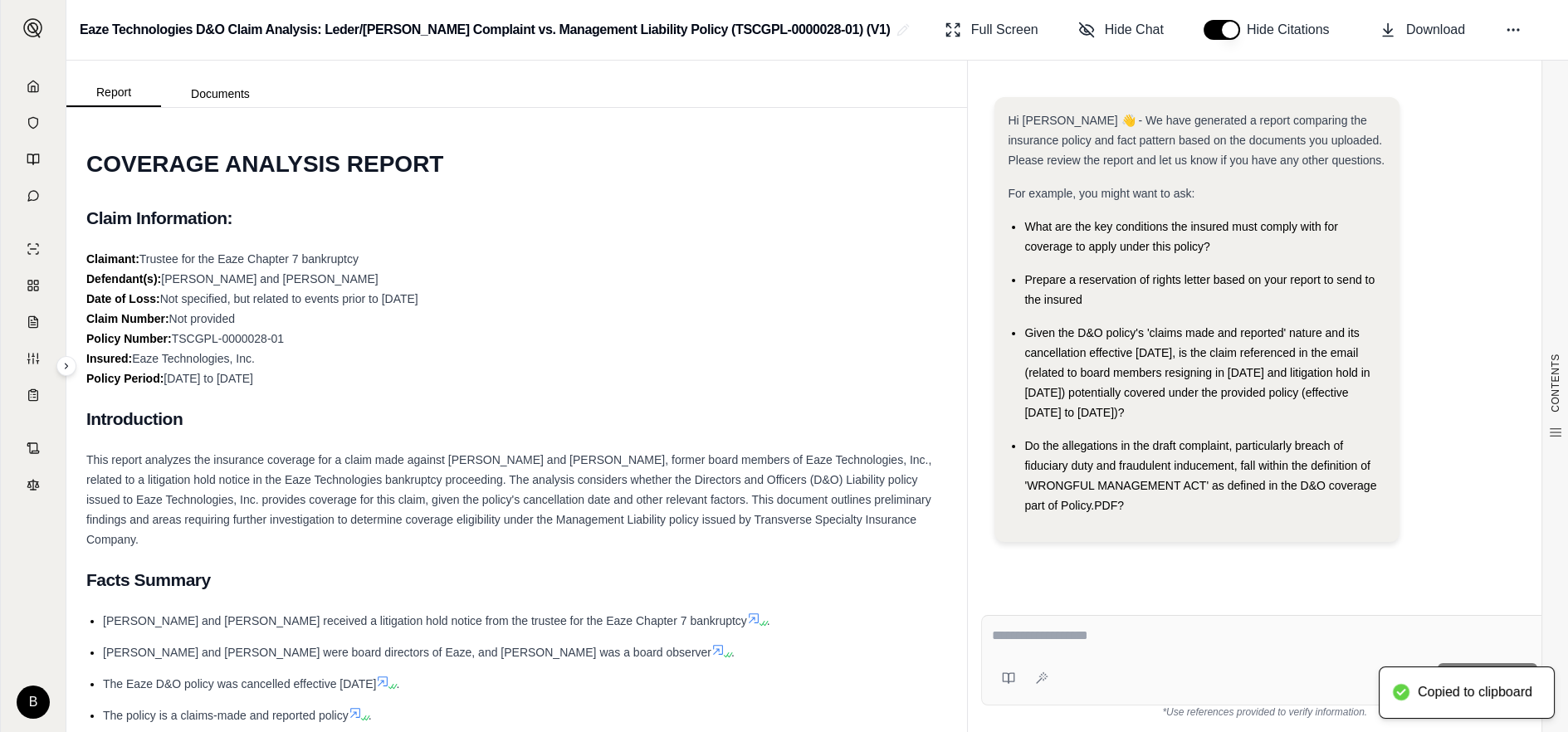
click at [1044, 639] on textarea at bounding box center [1265, 636] width 546 height 20
paste textarea "**********"
type textarea "**********"
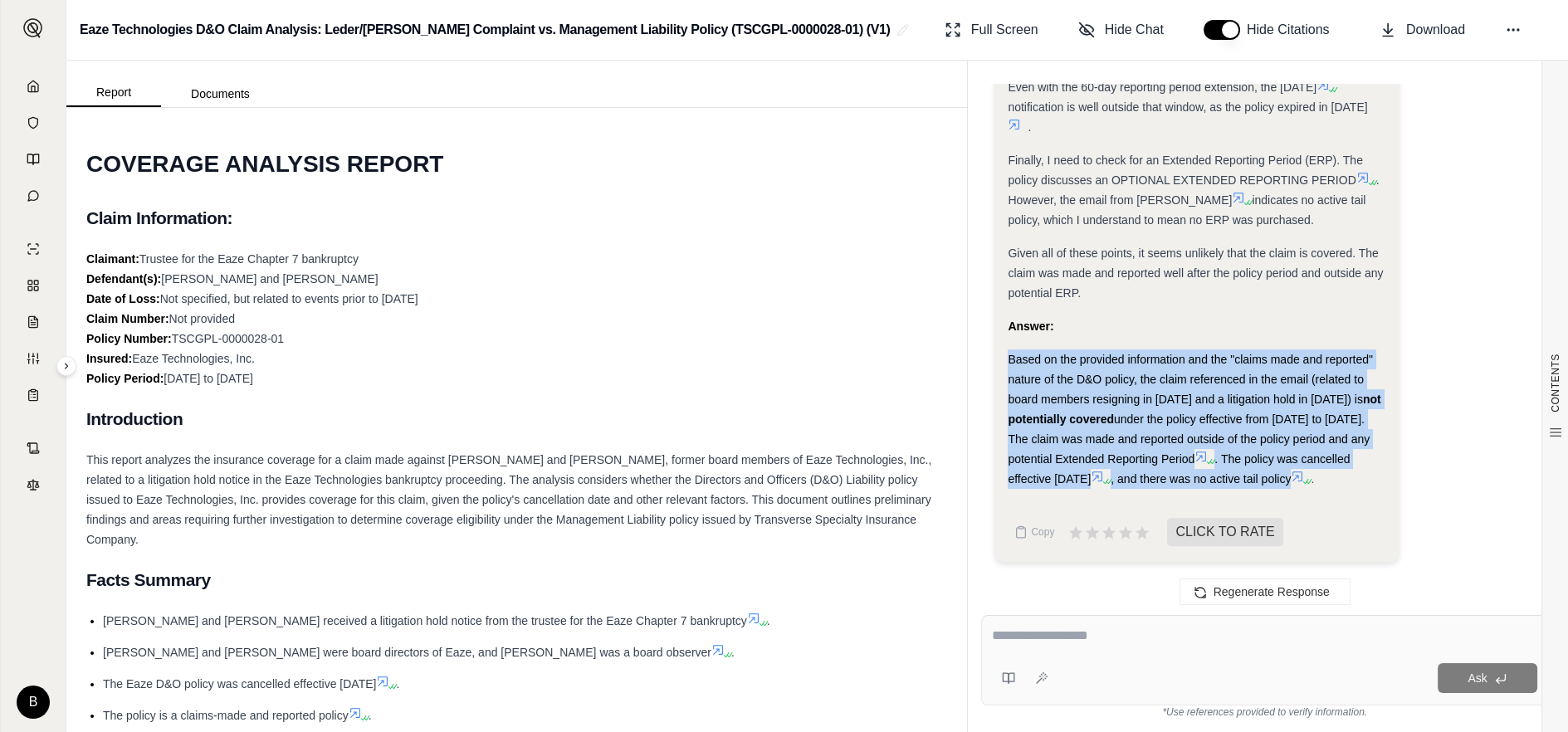
drag, startPoint x: 1007, startPoint y: 338, endPoint x: 1381, endPoint y: 454, distance: 391.6
click at [1381, 454] on div "Based on the provided information and the "claims made and reported" nature of …" at bounding box center [1197, 419] width 378 height 139
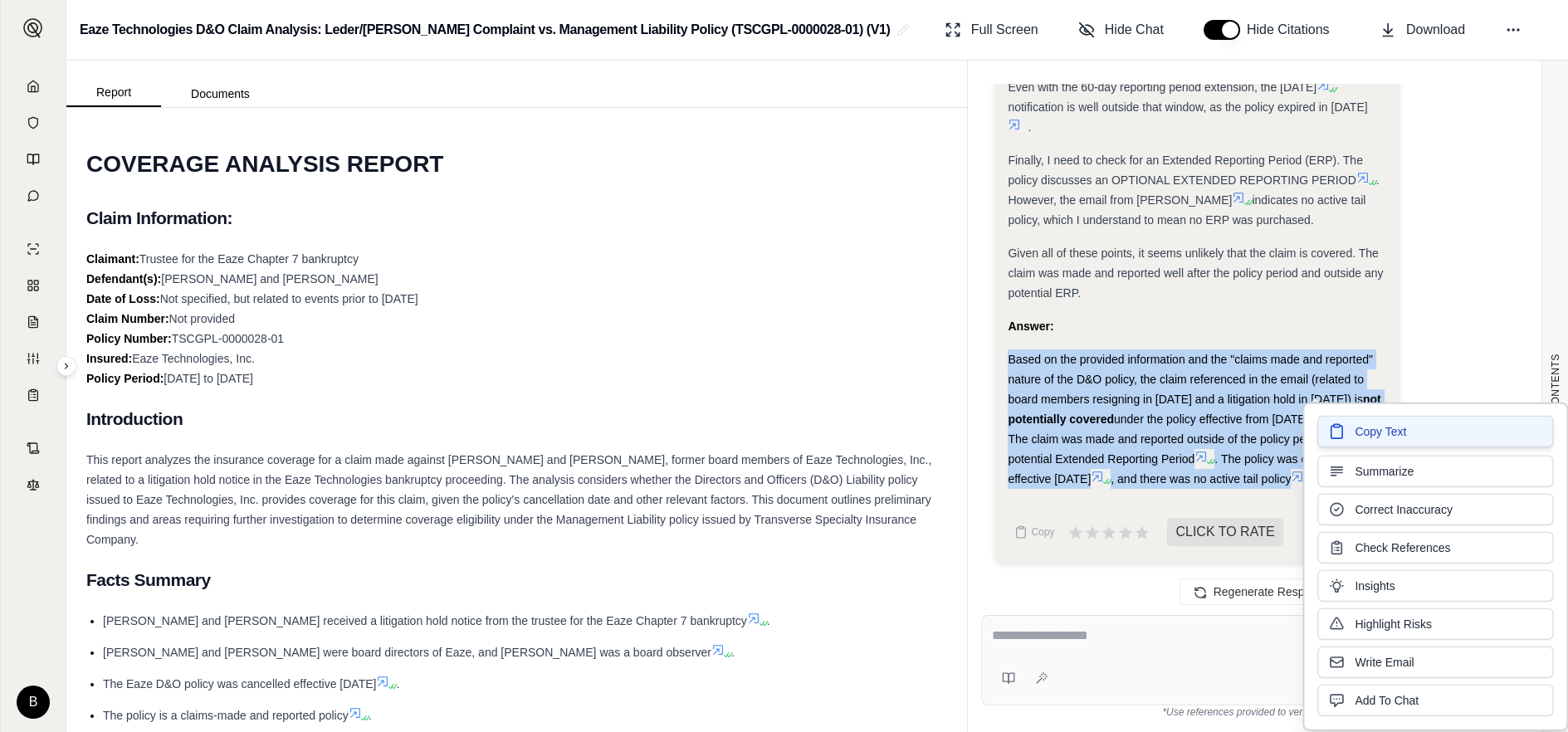
click at [1369, 436] on span "Copy Text" at bounding box center [1380, 431] width 52 height 17
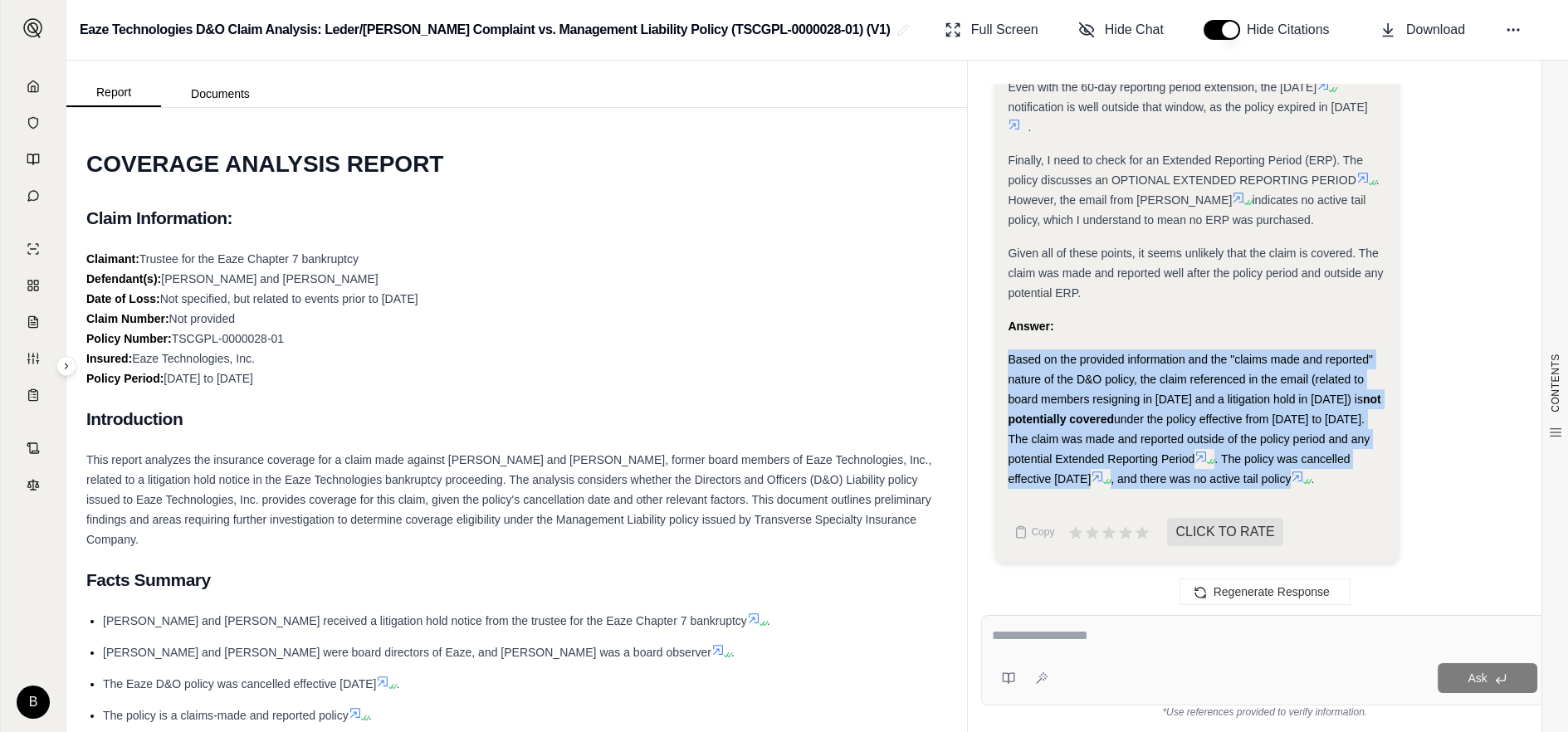
click at [1072, 643] on textarea at bounding box center [1265, 636] width 546 height 20
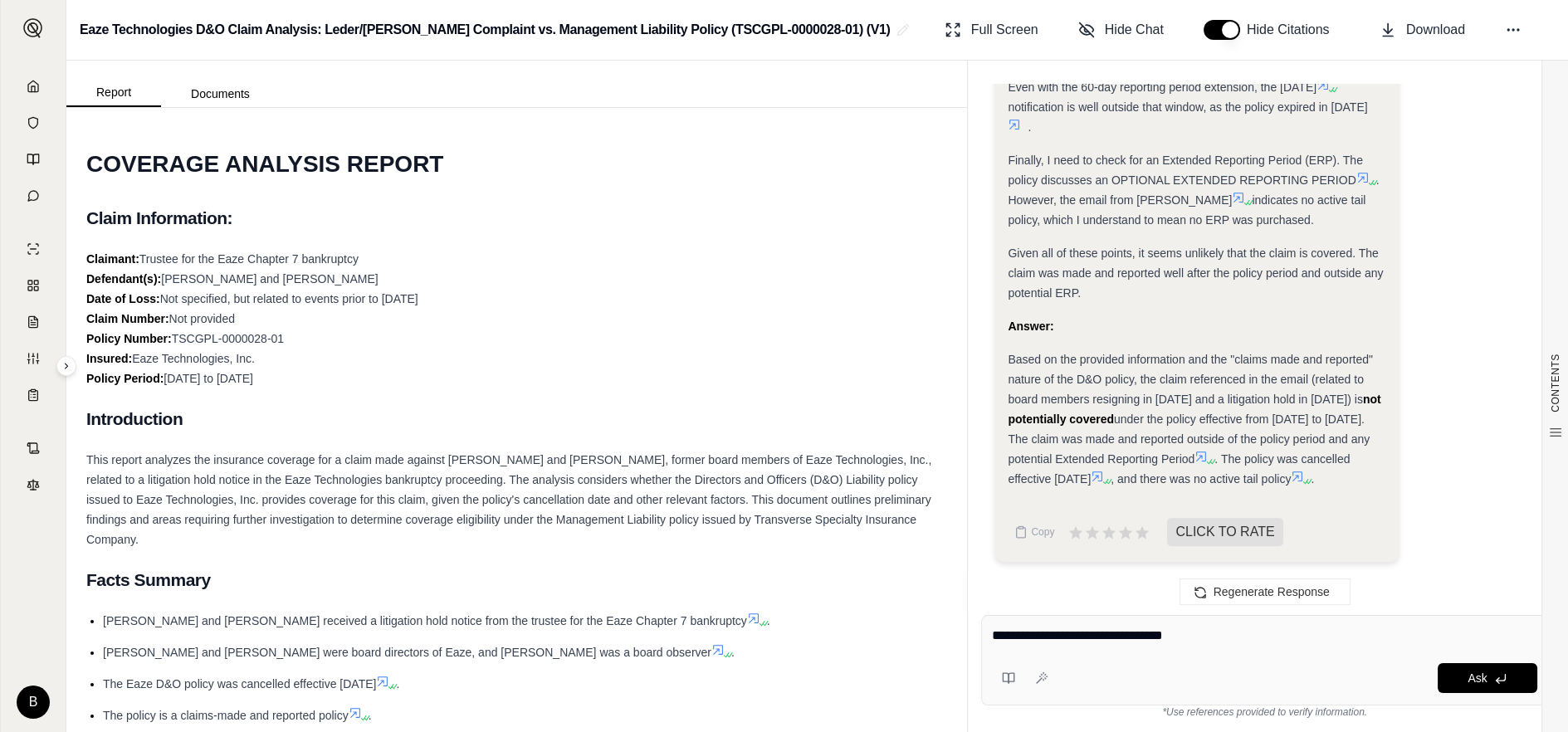
type textarea "**********"
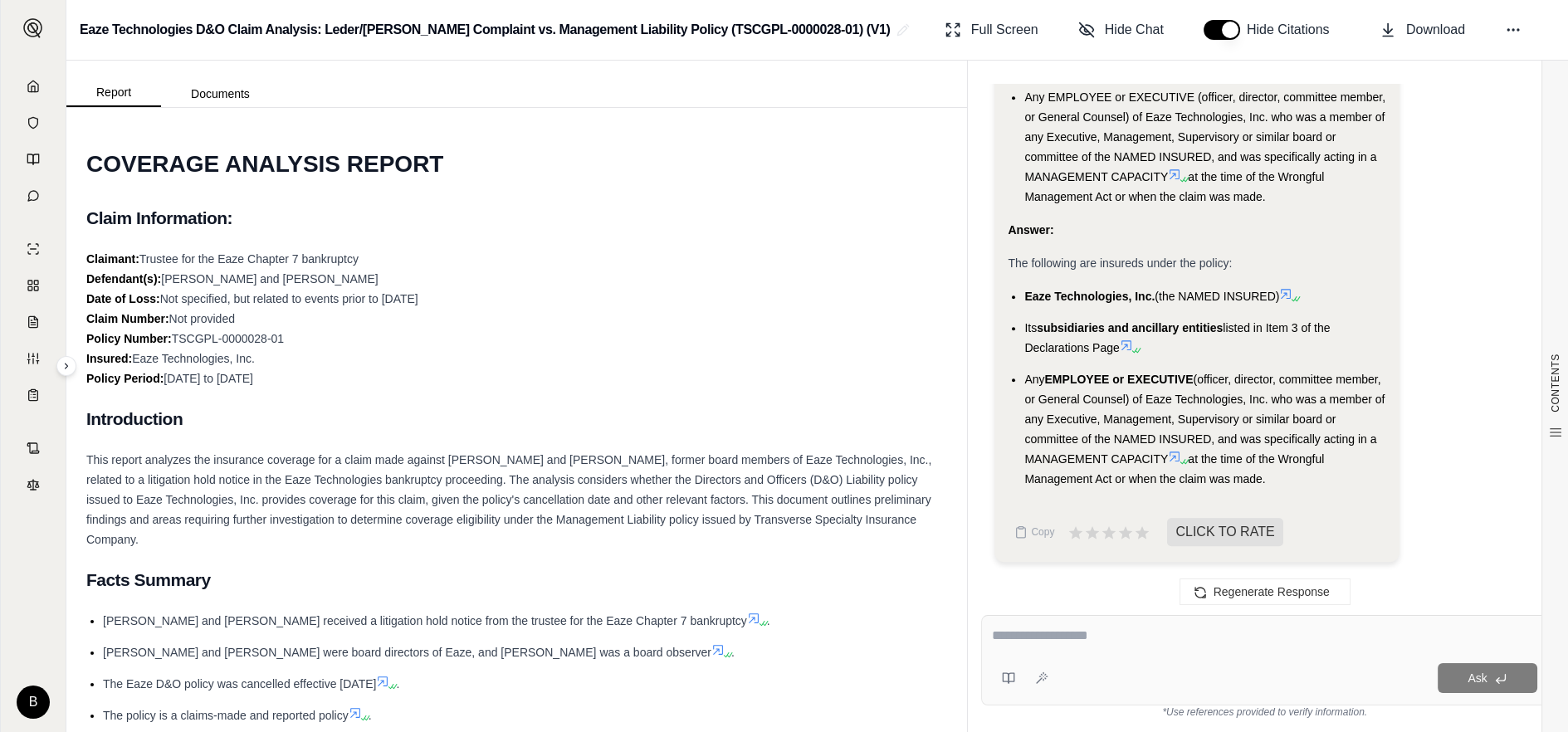
scroll to position [2829, 0]
